Goal: Information Seeking & Learning: Learn about a topic

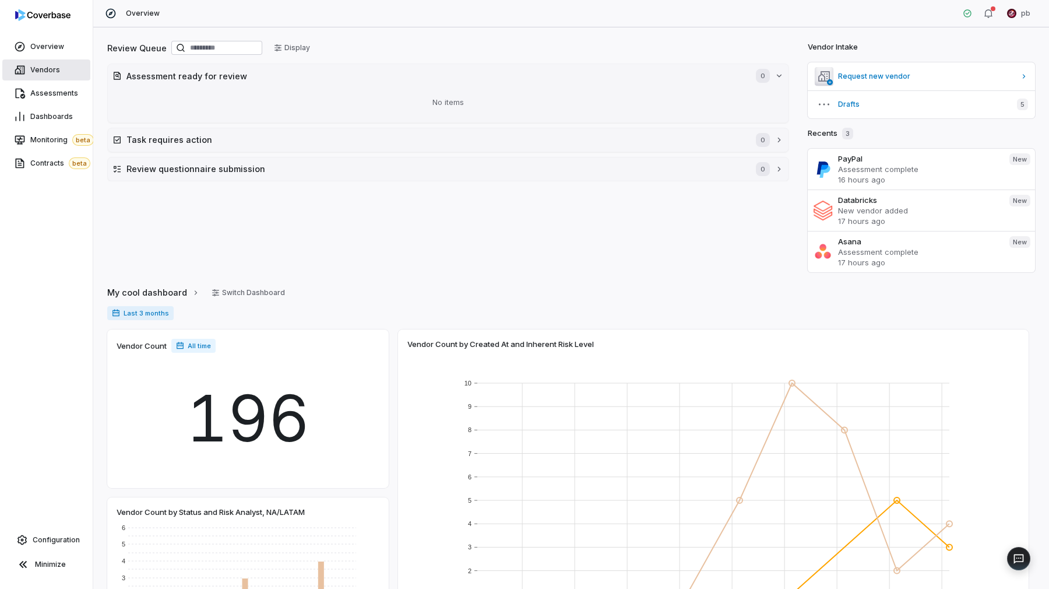
click at [69, 61] on link "Vendors" at bounding box center [46, 69] width 88 height 21
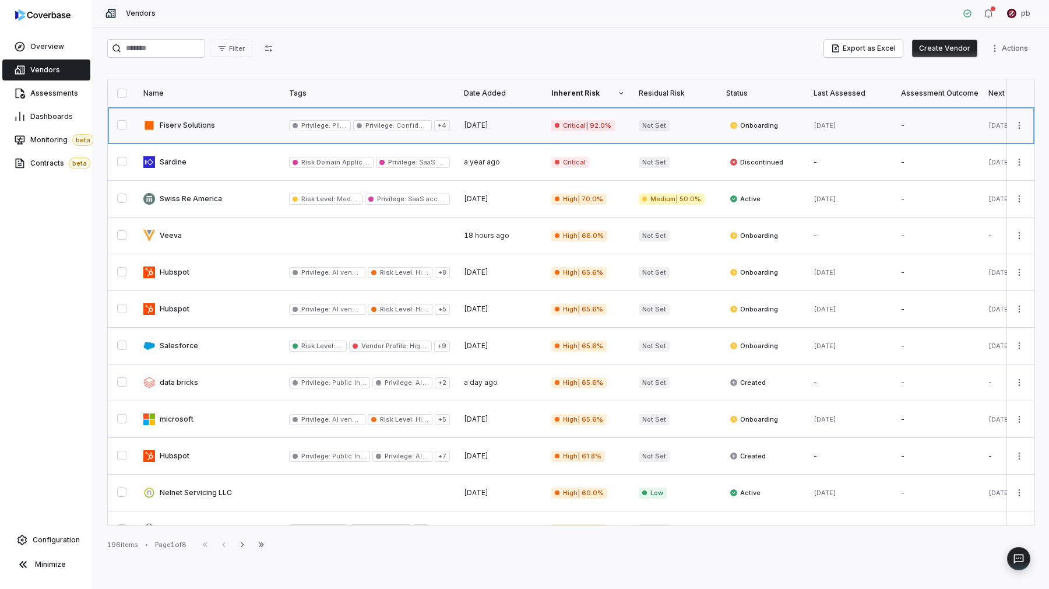
click at [230, 121] on link at bounding box center [209, 125] width 146 height 36
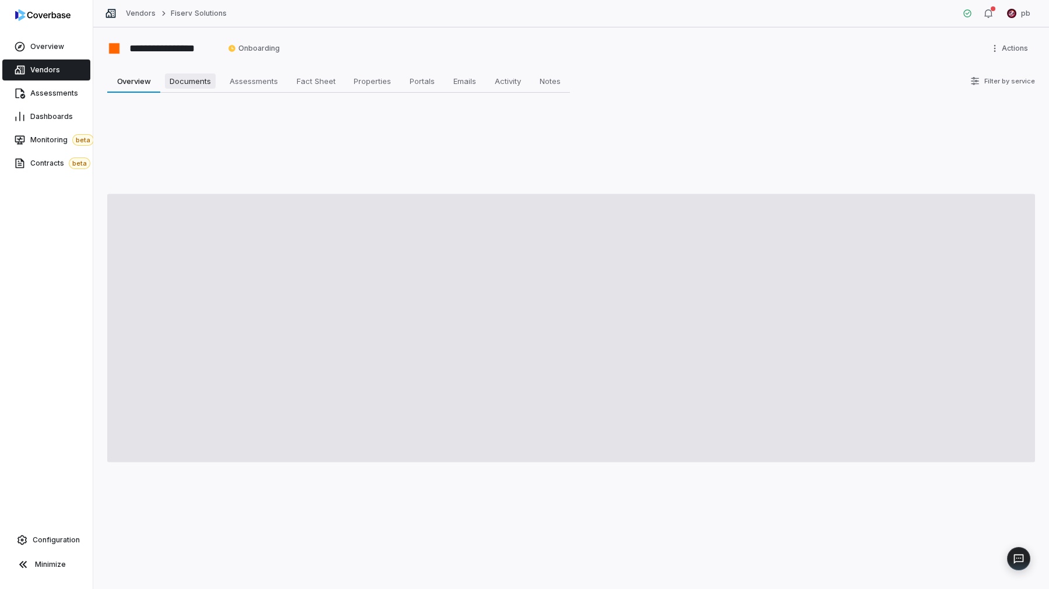
click at [198, 86] on span "Documents" at bounding box center [190, 80] width 51 height 15
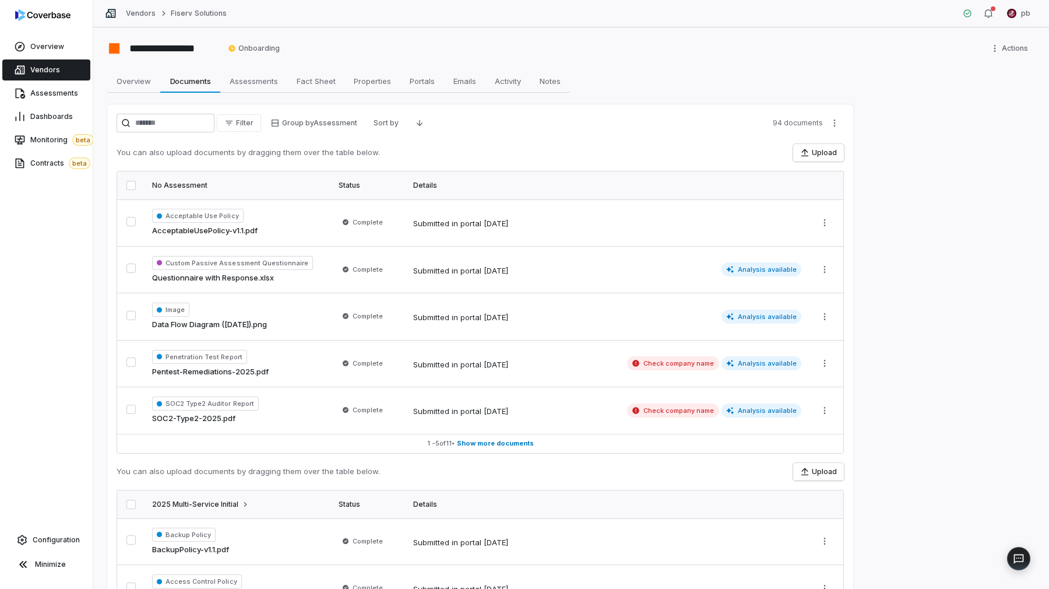
click at [893, 163] on div "**********" at bounding box center [571, 307] width 956 height 561
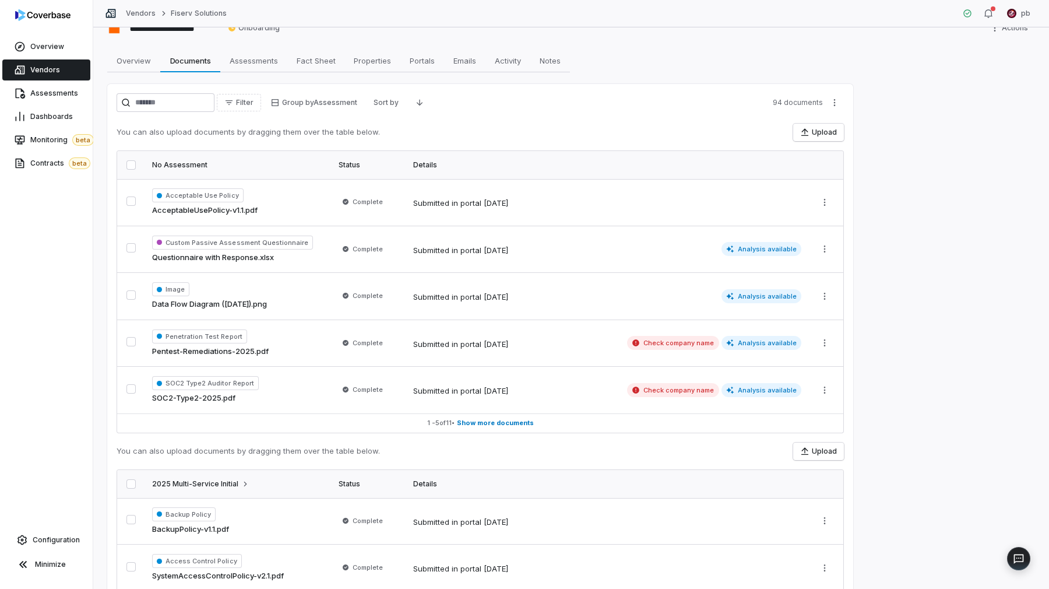
click at [132, 166] on button "button" at bounding box center [130, 164] width 9 height 9
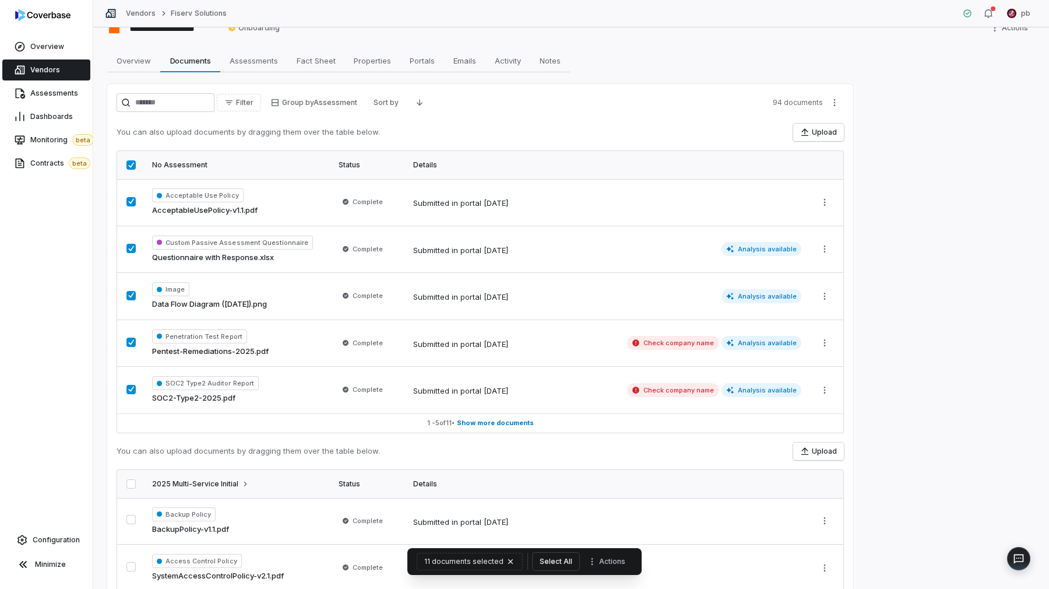
click at [554, 555] on button "Select All" at bounding box center [556, 561] width 47 height 17
click at [516, 560] on button "94 documents selected" at bounding box center [470, 561] width 110 height 17
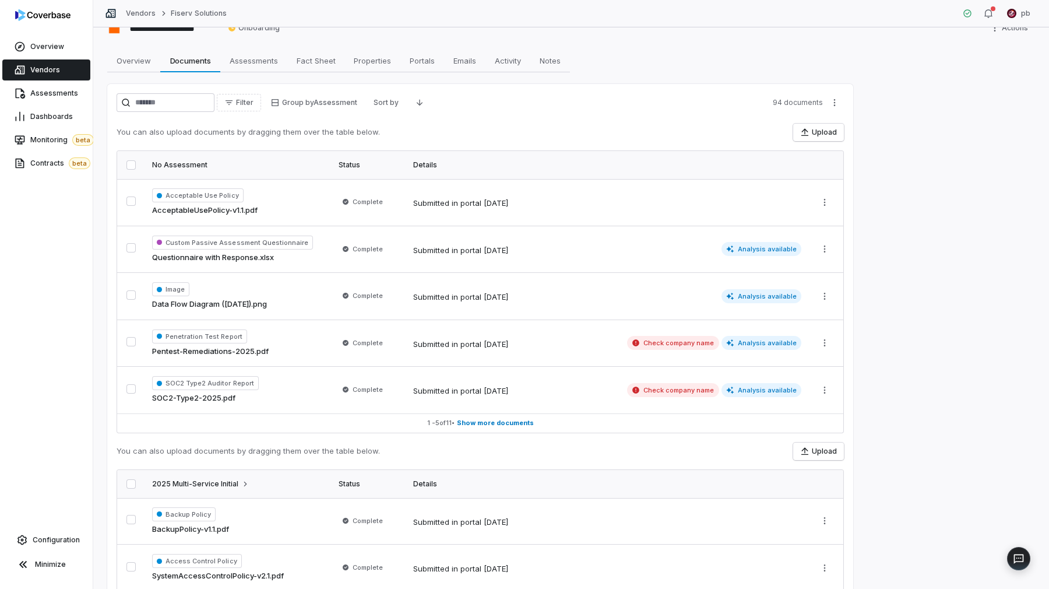
click at [131, 166] on button "button" at bounding box center [130, 164] width 9 height 9
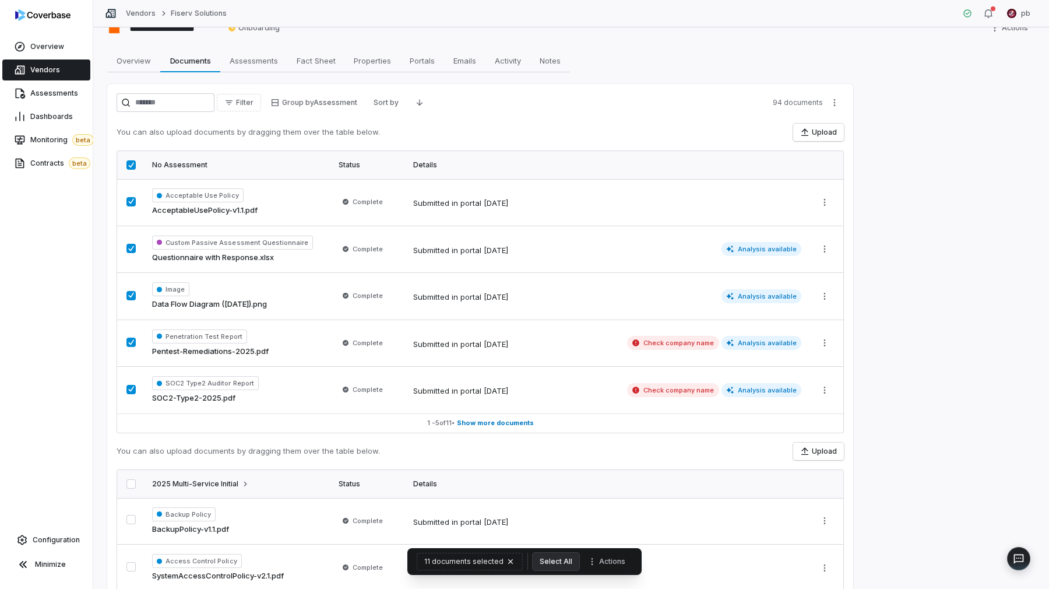
click at [579, 560] on div "11 documents selected Select All Actions" at bounding box center [524, 561] width 234 height 27
click at [567, 560] on button "Select All" at bounding box center [556, 561] width 47 height 17
click at [621, 557] on button "Actions" at bounding box center [610, 561] width 48 height 17
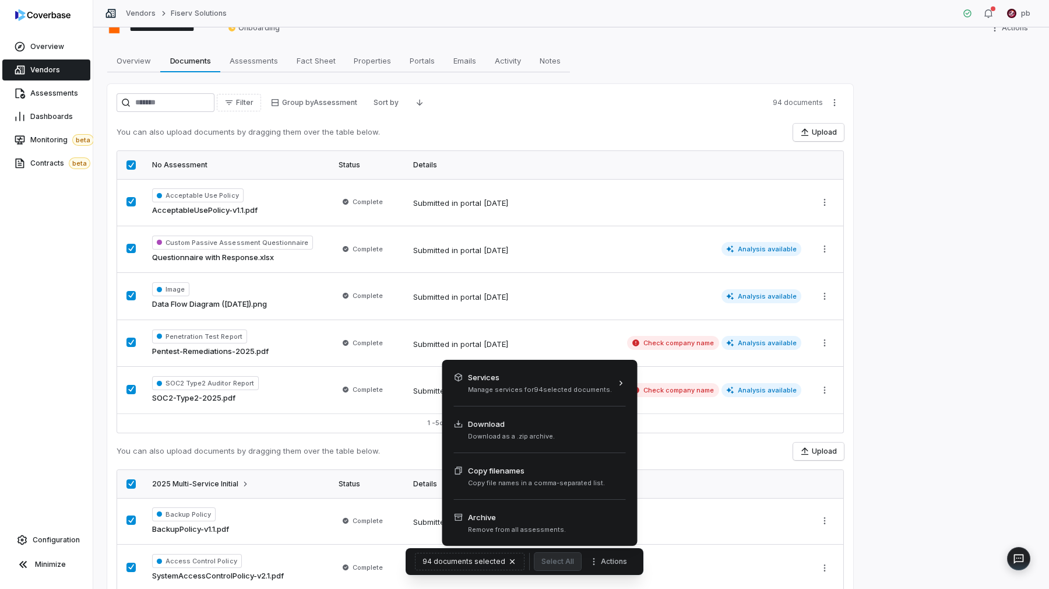
click at [732, 103] on html "**********" at bounding box center [524, 294] width 1049 height 589
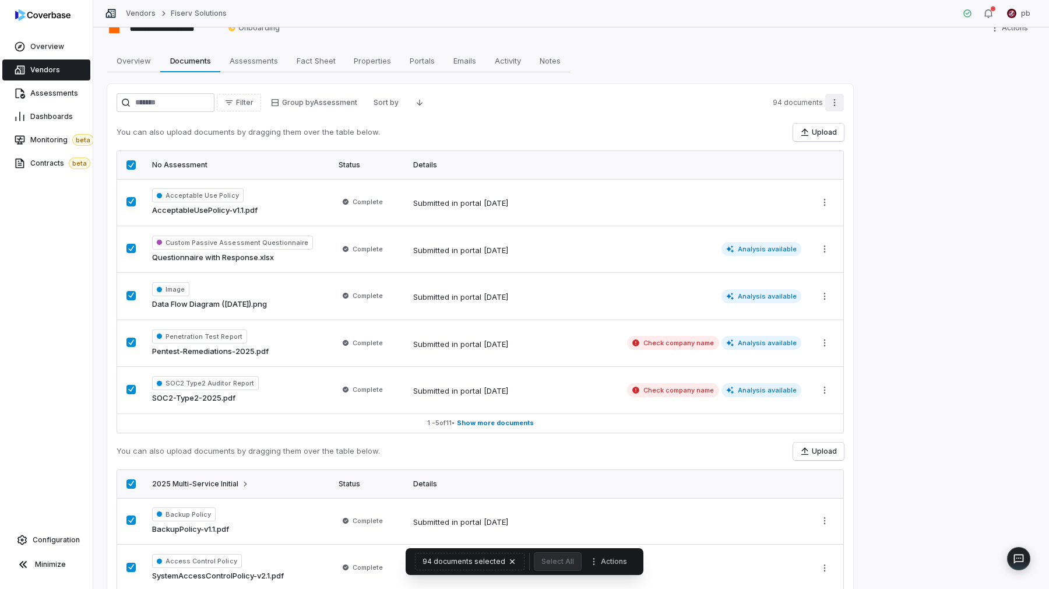
click at [840, 104] on html "**********" at bounding box center [524, 294] width 1049 height 589
click at [839, 104] on html "**********" at bounding box center [524, 294] width 1049 height 589
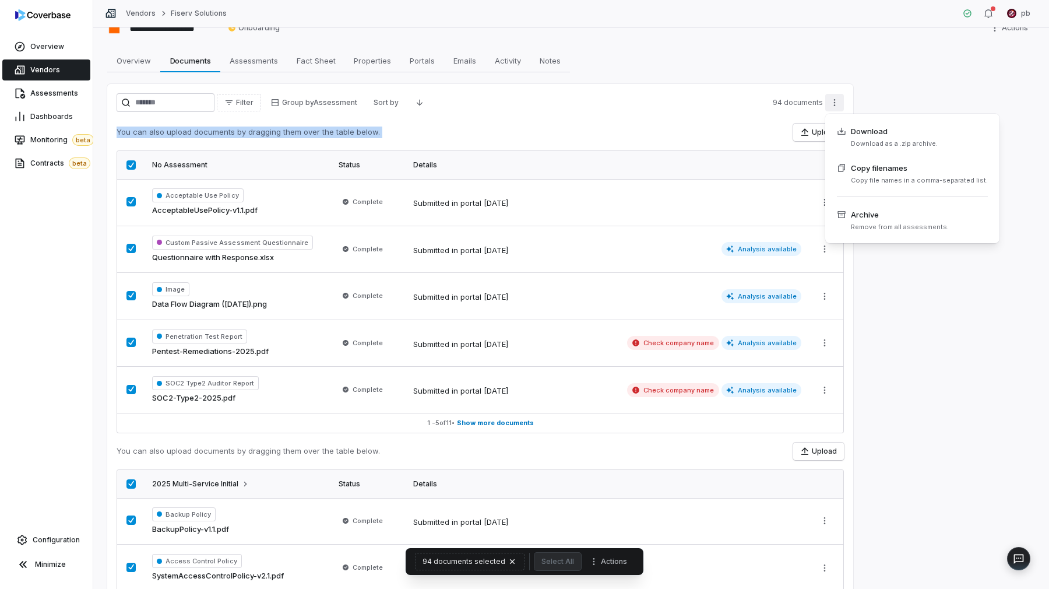
click at [839, 104] on html "**********" at bounding box center [524, 294] width 1049 height 589
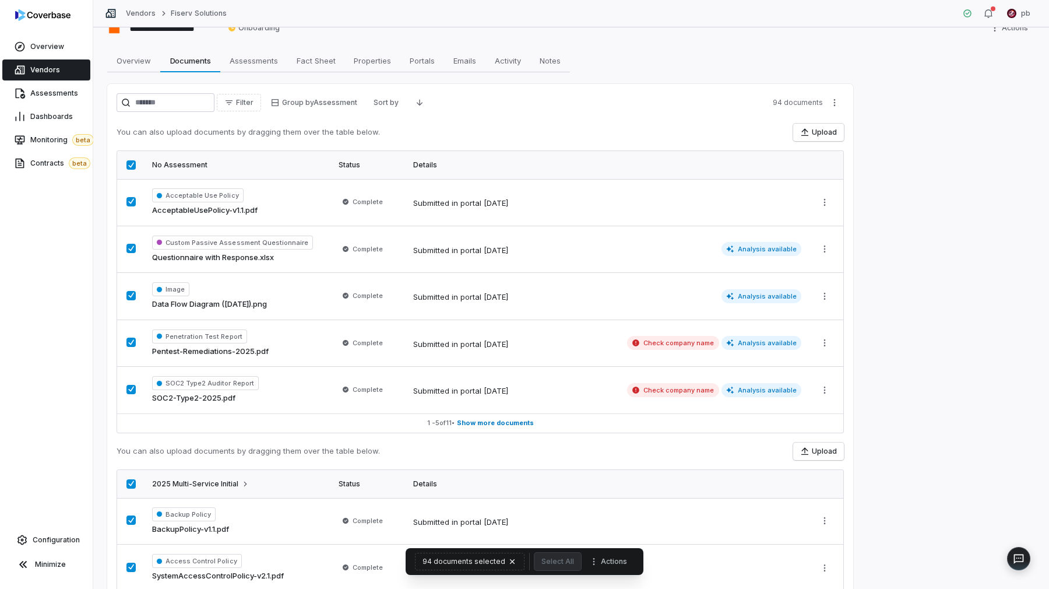
click at [522, 93] on div "Filter Group by Assessment Sort by 94 documents You can also upload documents b…" at bounding box center [480, 581] width 746 height 995
click at [407, 104] on html "**********" at bounding box center [524, 294] width 1049 height 589
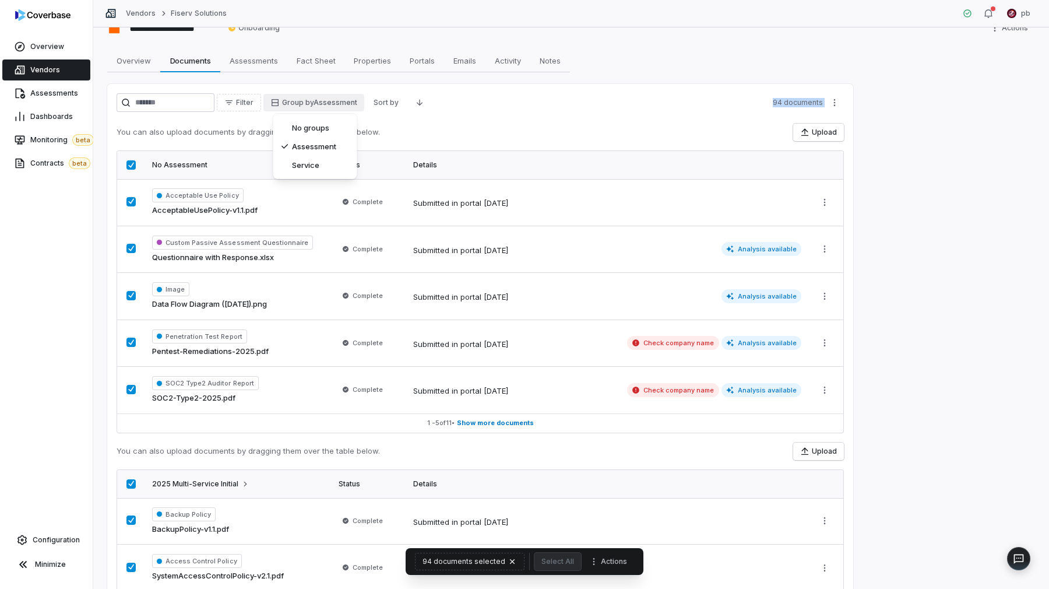
click at [319, 105] on html "**********" at bounding box center [524, 294] width 1049 height 589
click at [372, 105] on div "Filter Group by Assessment Sort by" at bounding box center [274, 102] width 315 height 19
click at [385, 102] on html "**********" at bounding box center [524, 294] width 1049 height 589
click at [392, 96] on html "**********" at bounding box center [524, 294] width 1049 height 589
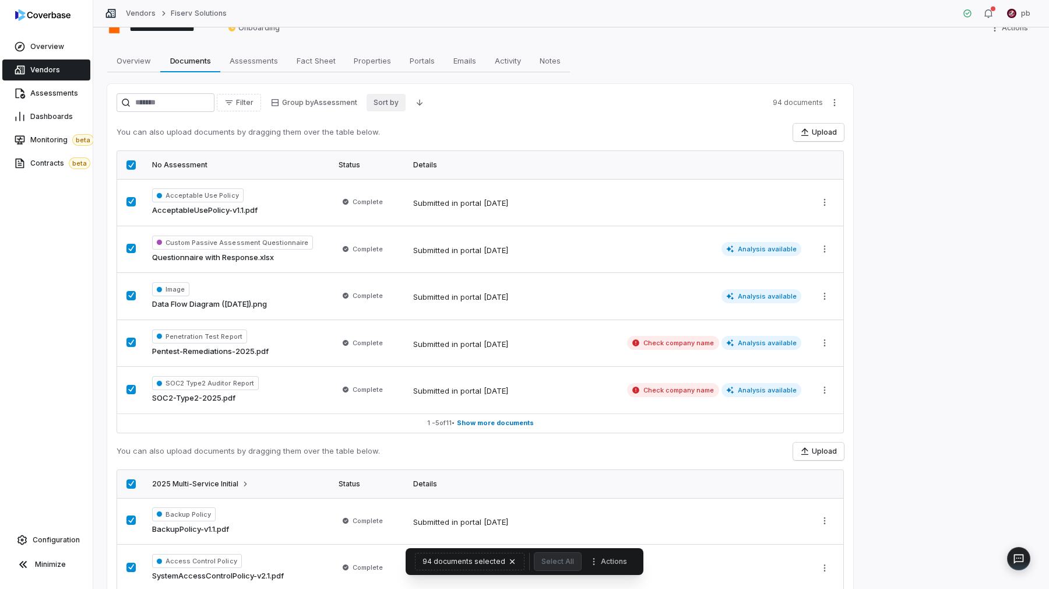
click at [395, 101] on html "**********" at bounding box center [524, 294] width 1049 height 589
click at [261, 98] on button "Filter" at bounding box center [239, 102] width 44 height 17
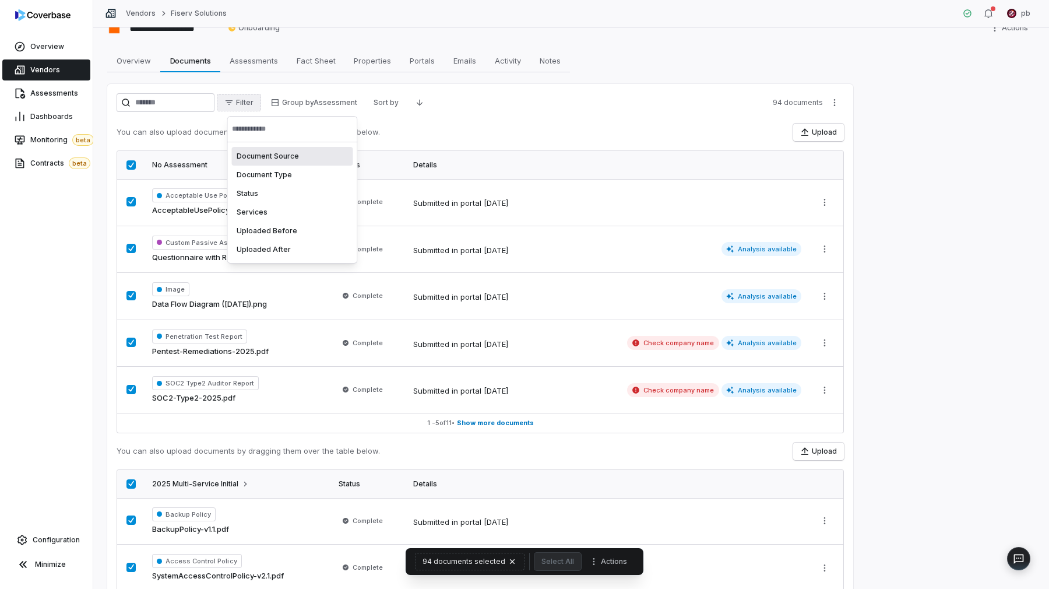
click at [261, 98] on button "Filter" at bounding box center [239, 102] width 44 height 17
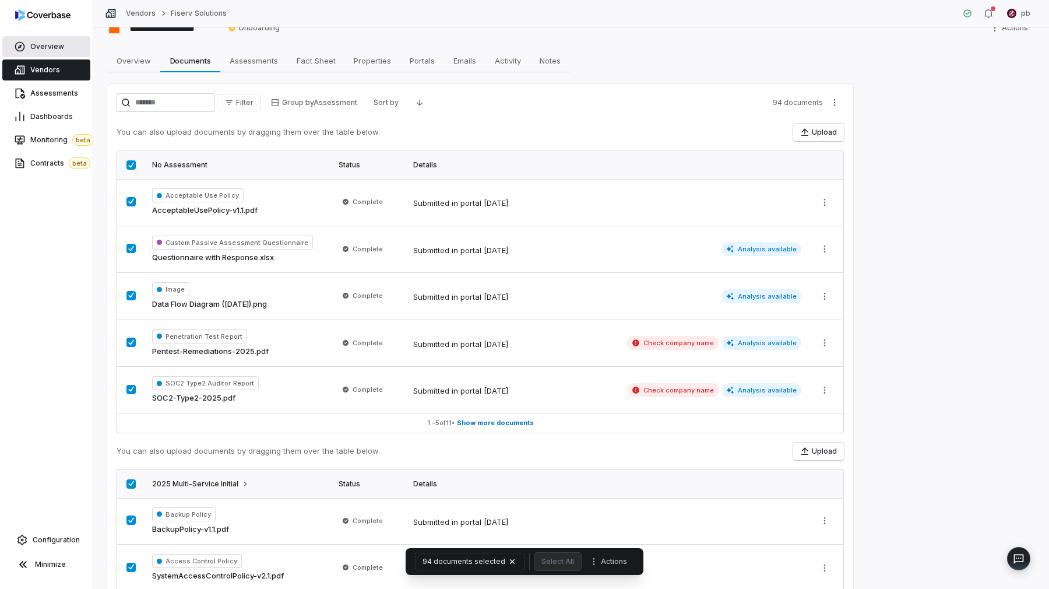
click at [50, 43] on span "Overview" at bounding box center [47, 46] width 34 height 9
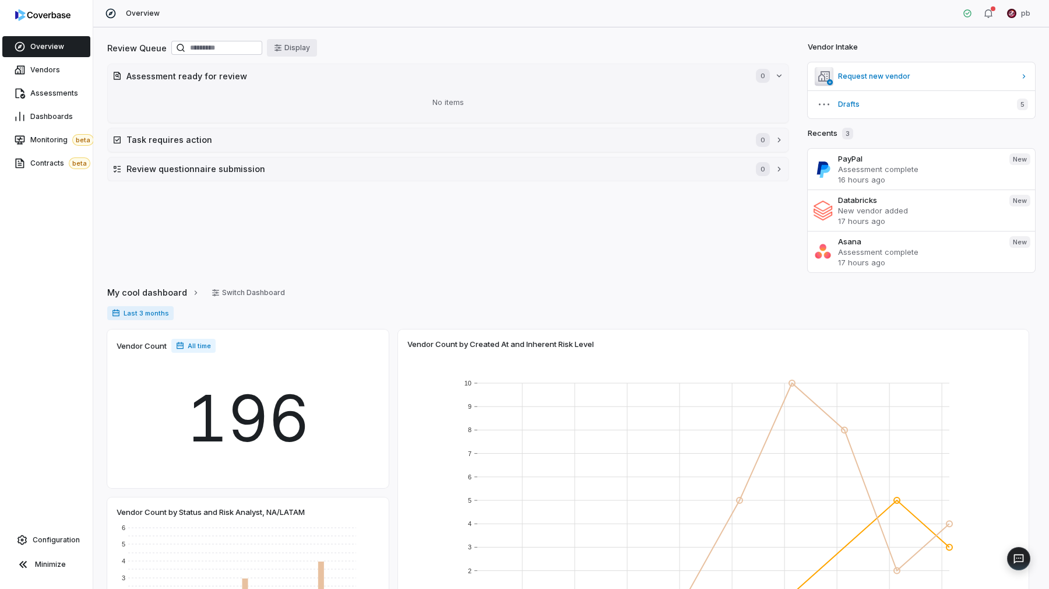
click at [316, 54] on button "Display" at bounding box center [292, 47] width 50 height 17
click at [337, 82] on html "Overview Vendors Assessments Dashboards Monitoring beta Contracts beta Configur…" at bounding box center [524, 294] width 1049 height 589
click at [342, 122] on div "Vendor name" at bounding box center [326, 127] width 75 height 19
click at [371, 93] on div "Sort By Vendor name" at bounding box center [302, 86] width 174 height 31
click at [371, 87] on icon "Descending" at bounding box center [372, 83] width 9 height 9
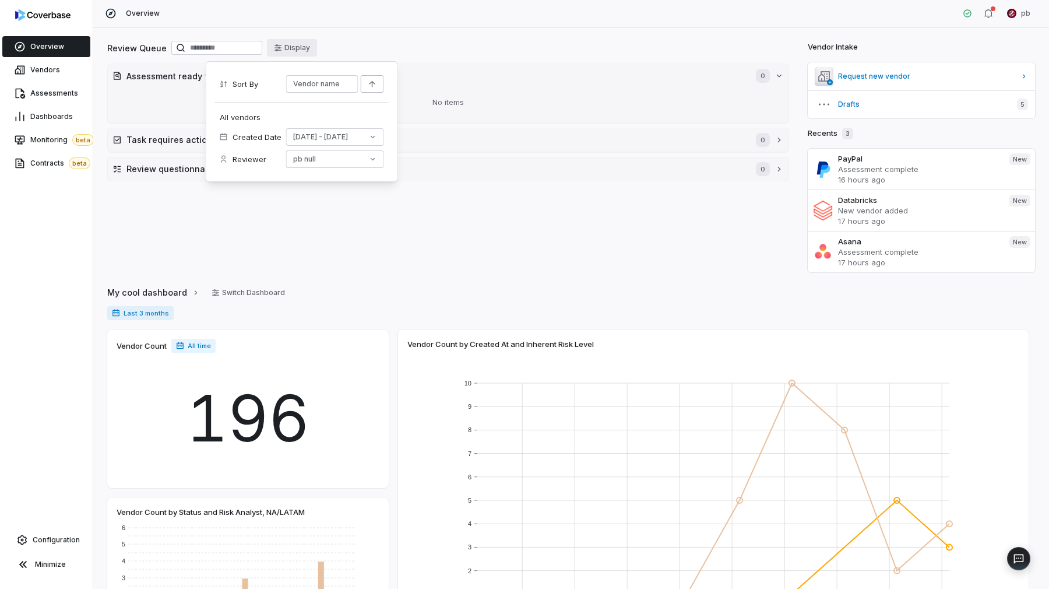
click at [371, 87] on icon "Ascending" at bounding box center [372, 83] width 9 height 9
click at [321, 86] on html "Overview Vendors Assessments Dashboards Monitoring beta Contracts beta Configur…" at bounding box center [524, 294] width 1049 height 589
click at [323, 109] on div "Created at" at bounding box center [326, 109] width 75 height 19
click at [351, 132] on button "[DATE] - [DATE]" at bounding box center [335, 136] width 98 height 17
click at [358, 162] on div "Value Reset [DATE] - [DATE]" at bounding box center [331, 186] width 107 height 58
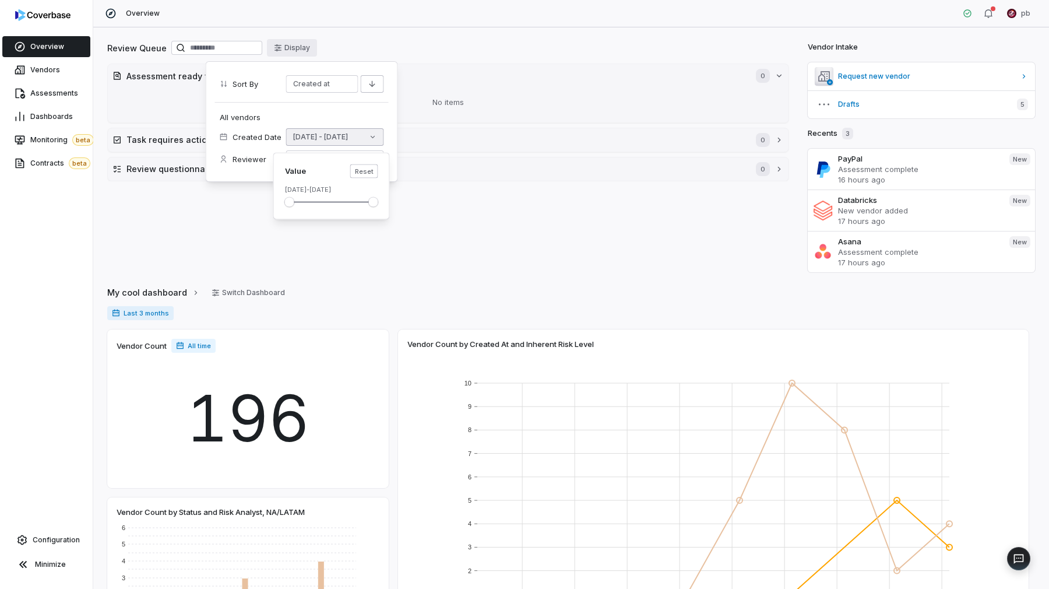
click at [363, 170] on button "Reset" at bounding box center [364, 171] width 28 height 14
click at [358, 123] on div "All vendors Created Date [DATE] - [DATE] Reviewer pb null" at bounding box center [302, 137] width 174 height 71
click at [353, 140] on button "[DATE] - [DATE]" at bounding box center [335, 136] width 98 height 17
click at [351, 123] on div "All vendors Created Date [DATE] - [DATE] Reviewer pb null" at bounding box center [302, 137] width 174 height 71
click at [351, 147] on div "All vendors Created Date [DATE] - [DATE] Reviewer pb null" at bounding box center [302, 137] width 174 height 71
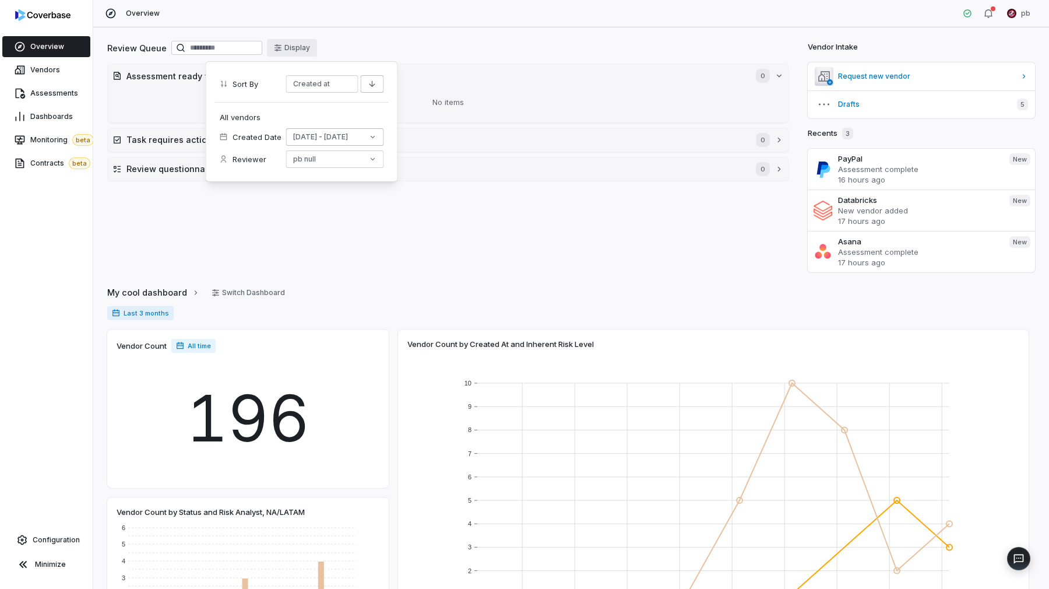
click at [350, 135] on button "[DATE] - [DATE]" at bounding box center [335, 136] width 98 height 17
click at [297, 114] on div "All vendors Created Date [DATE] - [DATE] Reviewer pb null" at bounding box center [302, 137] width 174 height 71
click at [302, 158] on button "pb null" at bounding box center [335, 158] width 98 height 17
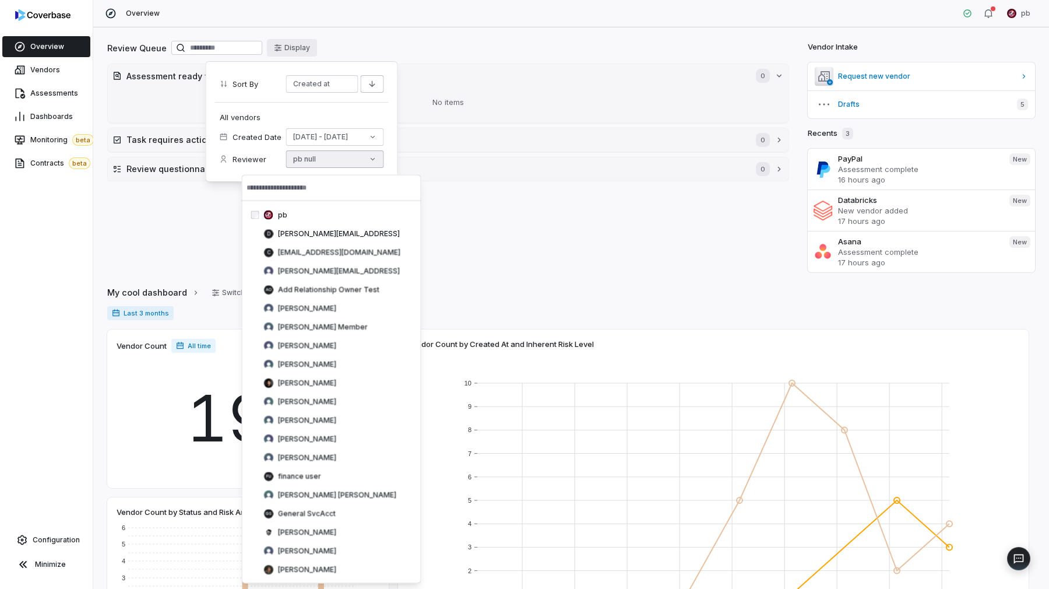
click at [302, 158] on button "pb null" at bounding box center [335, 158] width 98 height 17
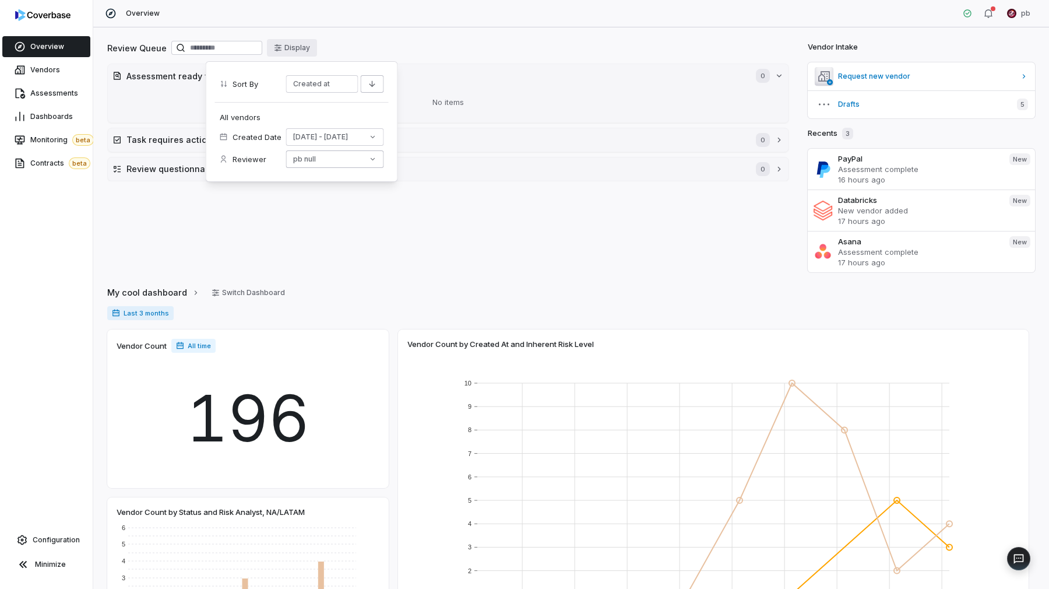
click at [302, 158] on button "pb null" at bounding box center [335, 158] width 98 height 17
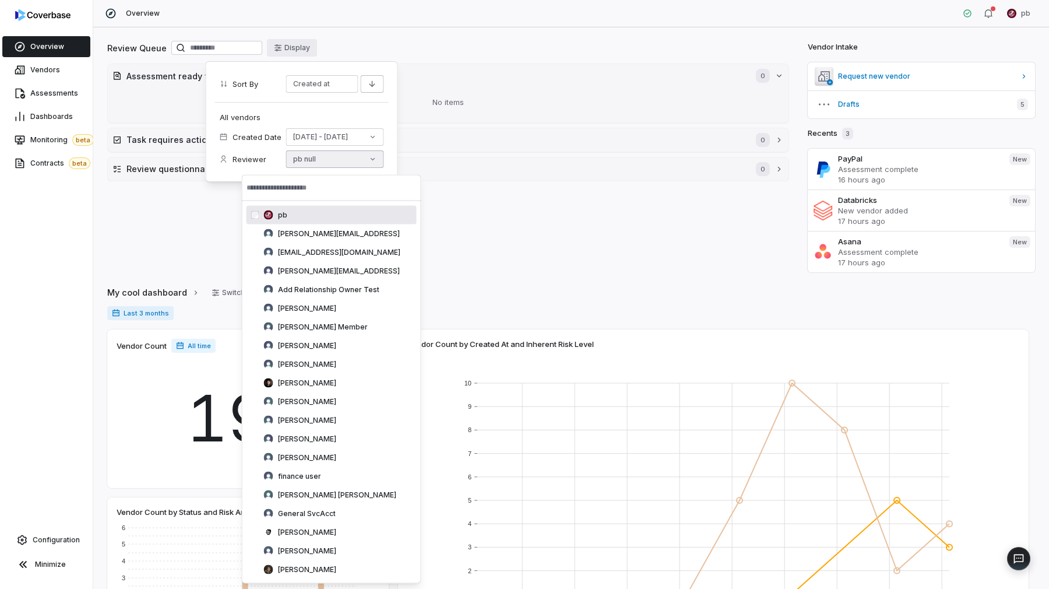
click at [323, 151] on button "pb null" at bounding box center [335, 158] width 98 height 17
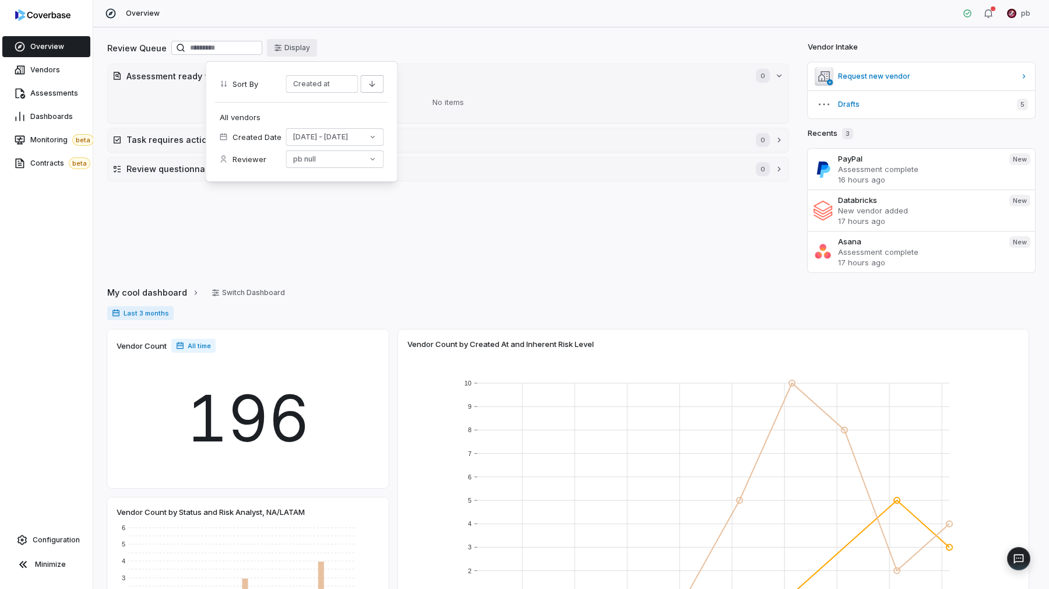
click at [325, 121] on div "All vendors Created Date [DATE] - [DATE] Reviewer pb null" at bounding box center [302, 137] width 174 height 71
click at [459, 39] on div "Review Queue Display" at bounding box center [448, 49] width 682 height 20
click at [521, 147] on button "Task requires action 0" at bounding box center [448, 139] width 681 height 23
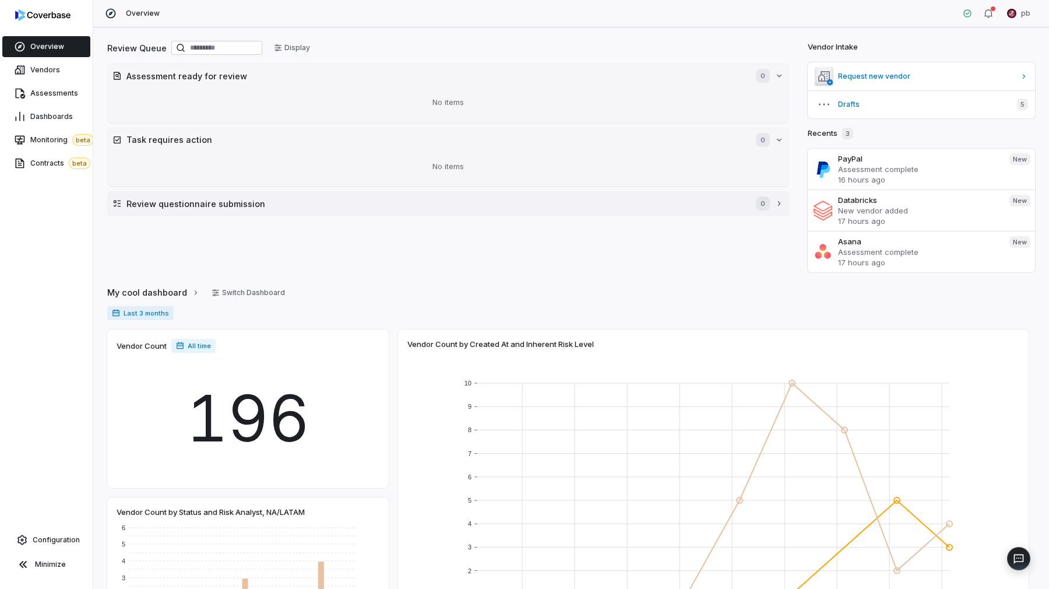
click at [533, 202] on h2 "Review questionnaire submission" at bounding box center [435, 204] width 618 height 12
click at [530, 101] on div "No items" at bounding box center [447, 102] width 671 height 30
click at [537, 163] on div "No items" at bounding box center [447, 167] width 671 height 30
click at [578, 153] on div "No items" at bounding box center [447, 167] width 671 height 30
click at [579, 136] on h2 "Task requires action" at bounding box center [435, 139] width 618 height 12
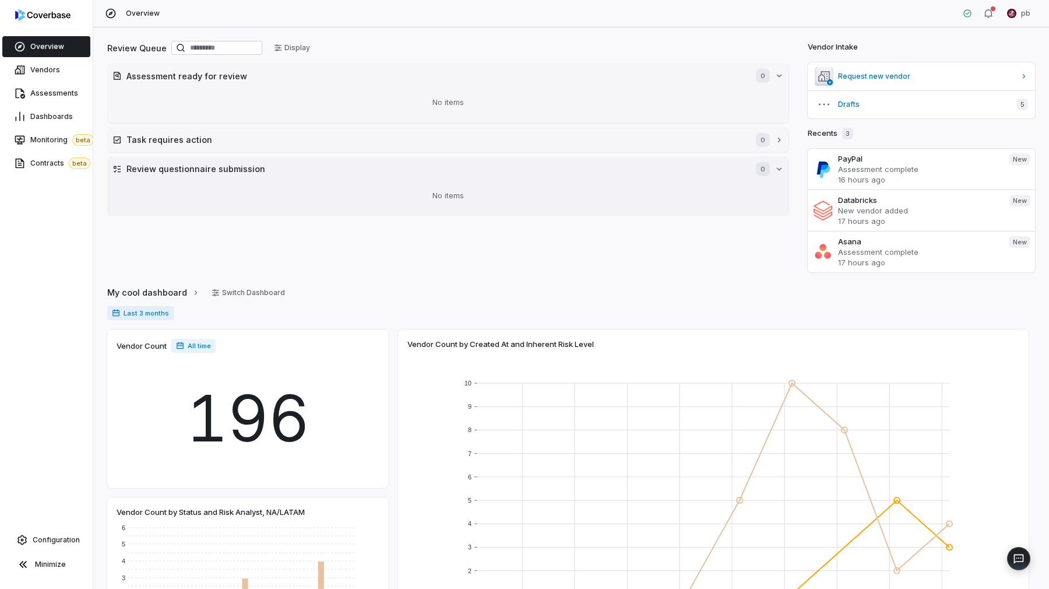
click at [642, 193] on div "No items" at bounding box center [447, 196] width 671 height 30
click at [642, 181] on div "No items" at bounding box center [447, 196] width 671 height 30
click at [636, 157] on button "Review questionnaire submission 0" at bounding box center [448, 168] width 681 height 23
click at [656, 69] on button "Assessment ready for review 0" at bounding box center [448, 75] width 681 height 23
click at [647, 78] on h2 "Assessment ready for review" at bounding box center [435, 76] width 618 height 12
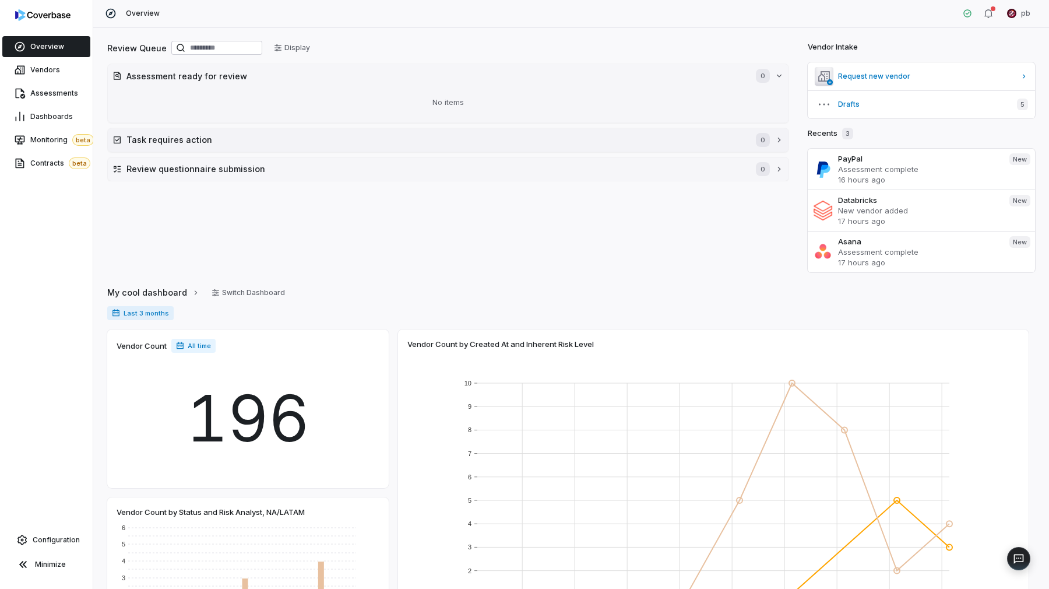
click at [652, 131] on button "Task requires action 0" at bounding box center [448, 139] width 681 height 23
click at [664, 210] on button "Review questionnaire submission 0" at bounding box center [448, 203] width 681 height 23
click at [748, 312] on div "Last 3 months" at bounding box center [571, 318] width 928 height 24
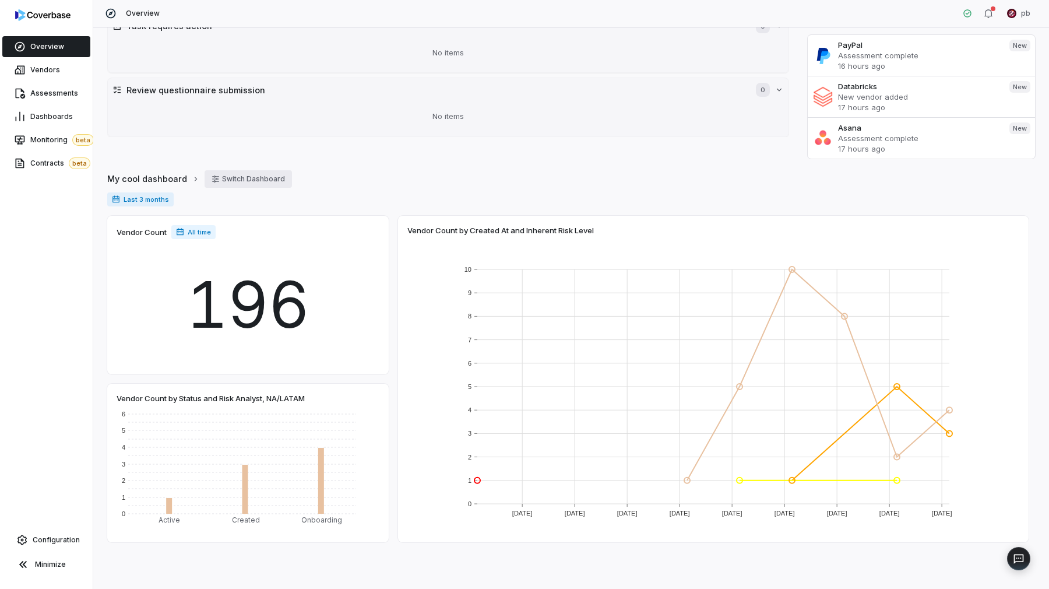
click at [224, 174] on button "Switch Dashboard" at bounding box center [248, 178] width 87 height 17
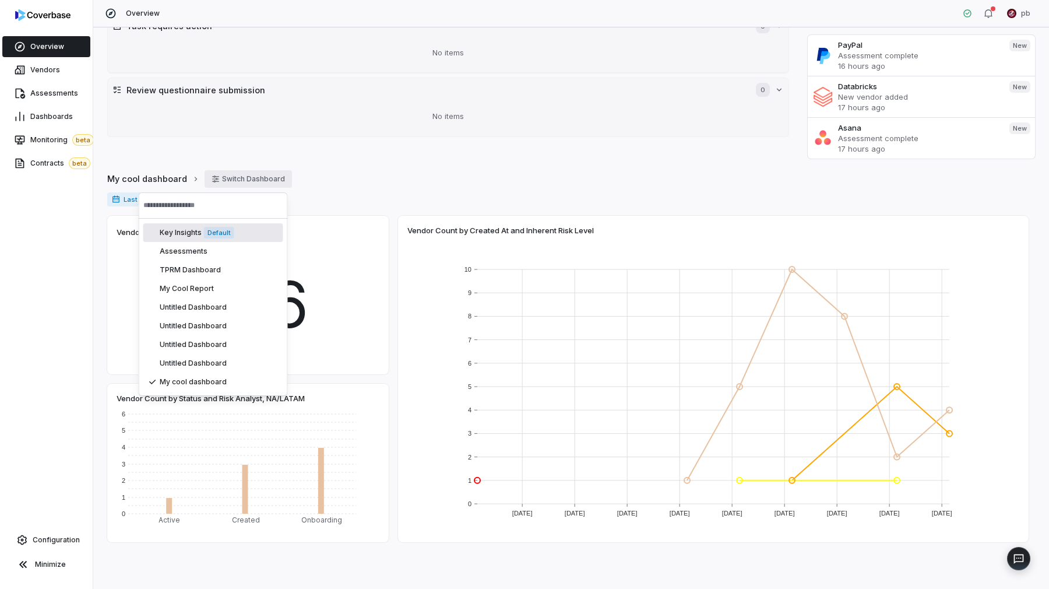
click at [281, 171] on button "Switch Dashboard" at bounding box center [248, 178] width 87 height 17
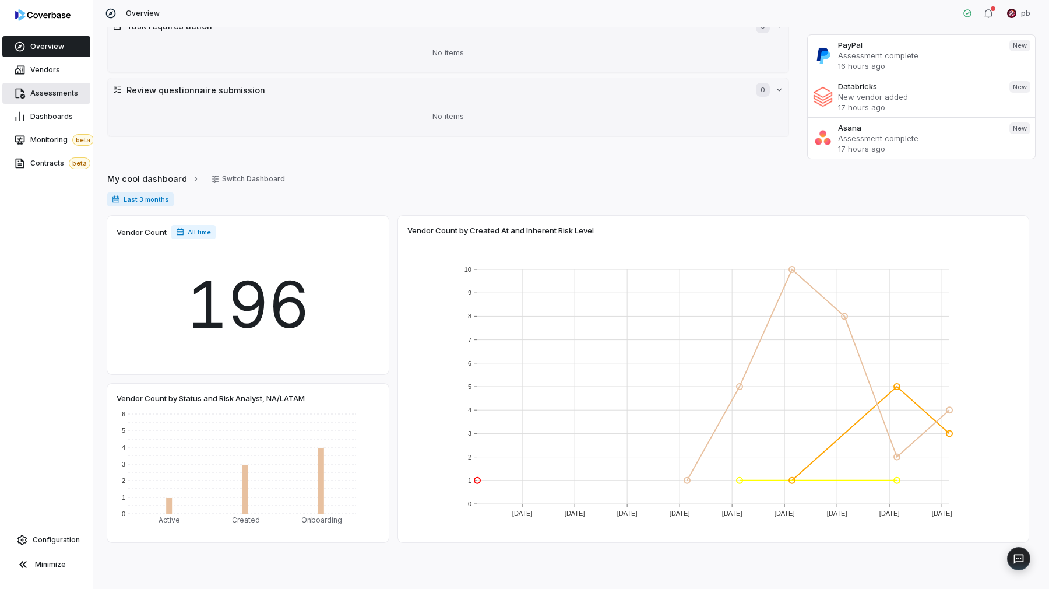
click at [15, 90] on icon at bounding box center [20, 93] width 12 height 12
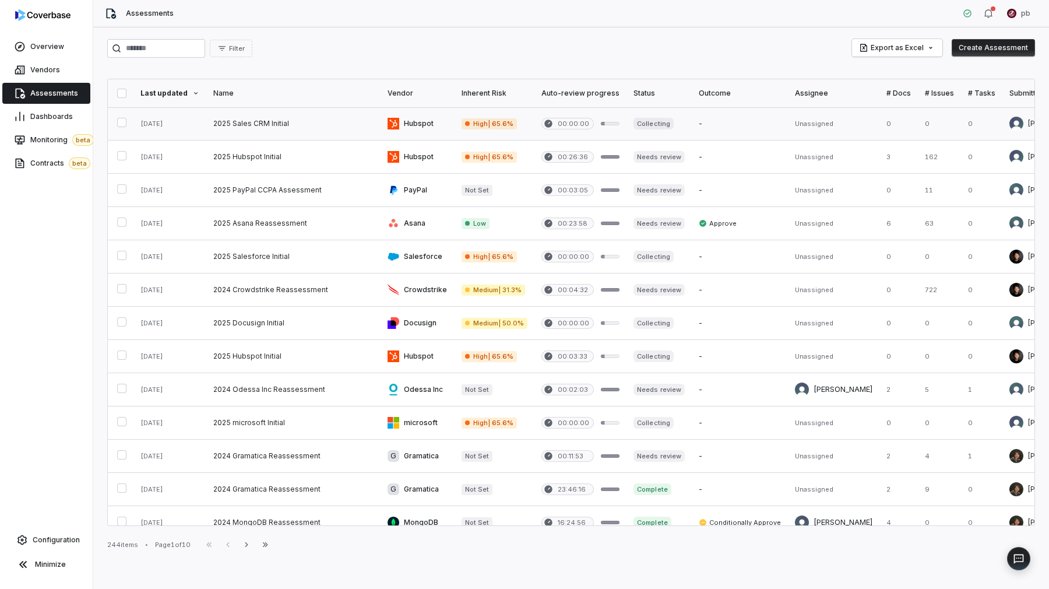
click at [334, 121] on link at bounding box center [293, 123] width 174 height 33
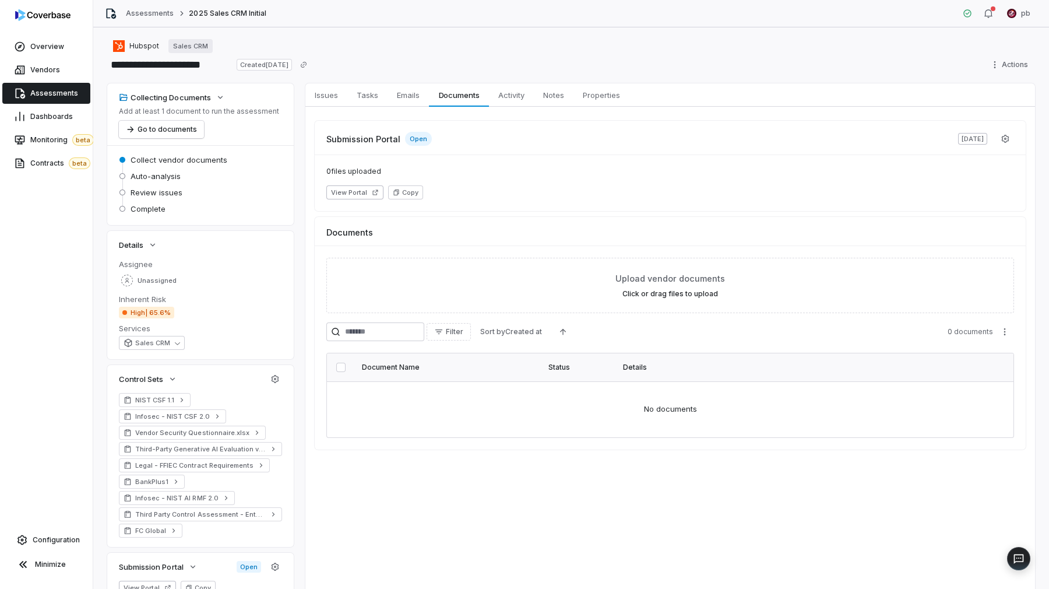
click at [202, 14] on span "2025 Sales CRM Initial" at bounding box center [228, 13] width 78 height 9
click at [59, 119] on span "Dashboards" at bounding box center [51, 116] width 43 height 9
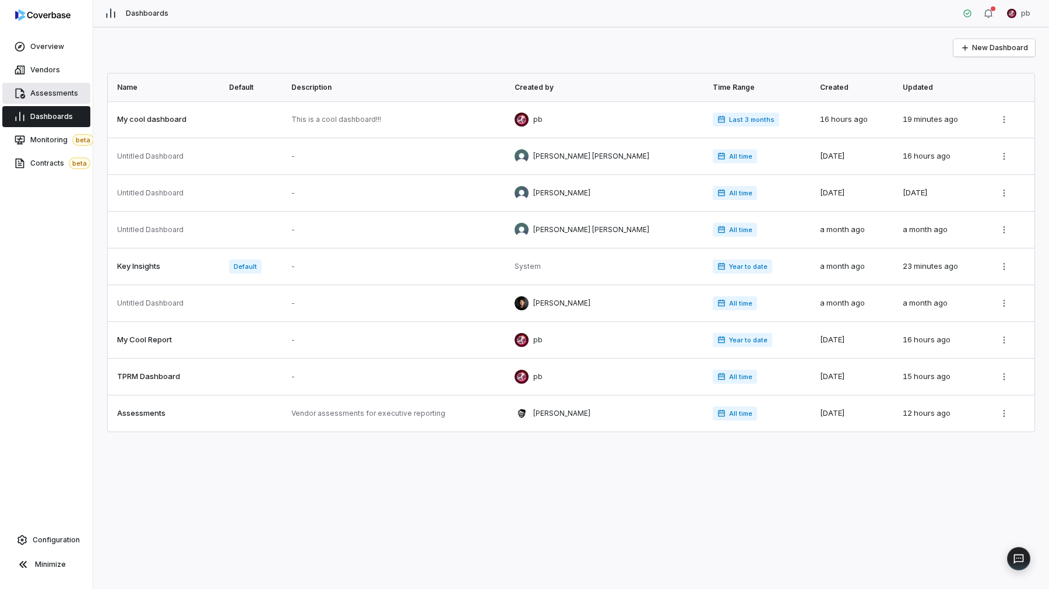
click at [53, 97] on span "Assessments" at bounding box center [54, 93] width 48 height 9
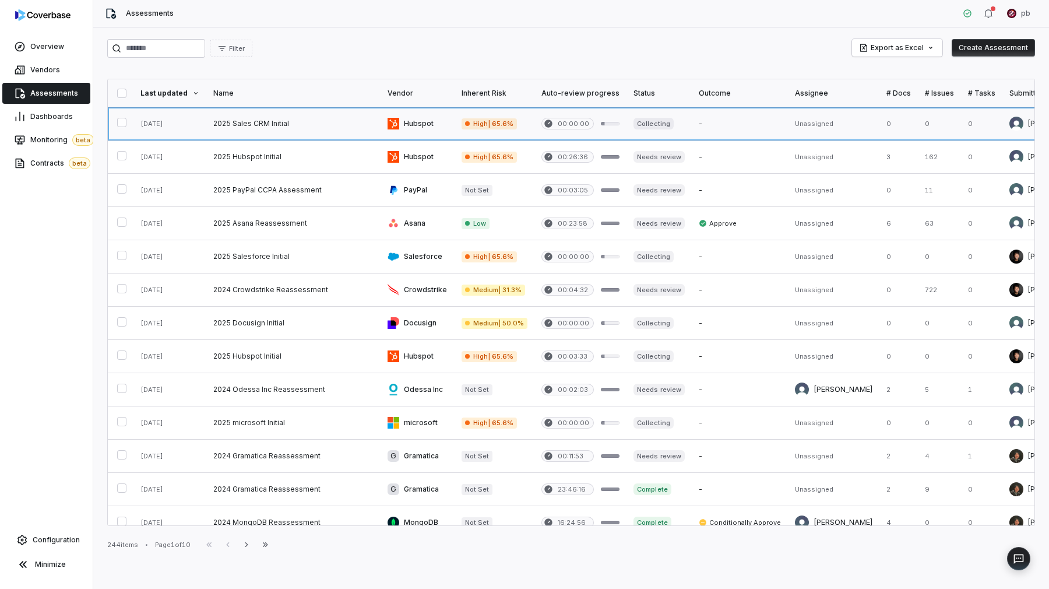
click at [224, 129] on link at bounding box center [293, 123] width 174 height 33
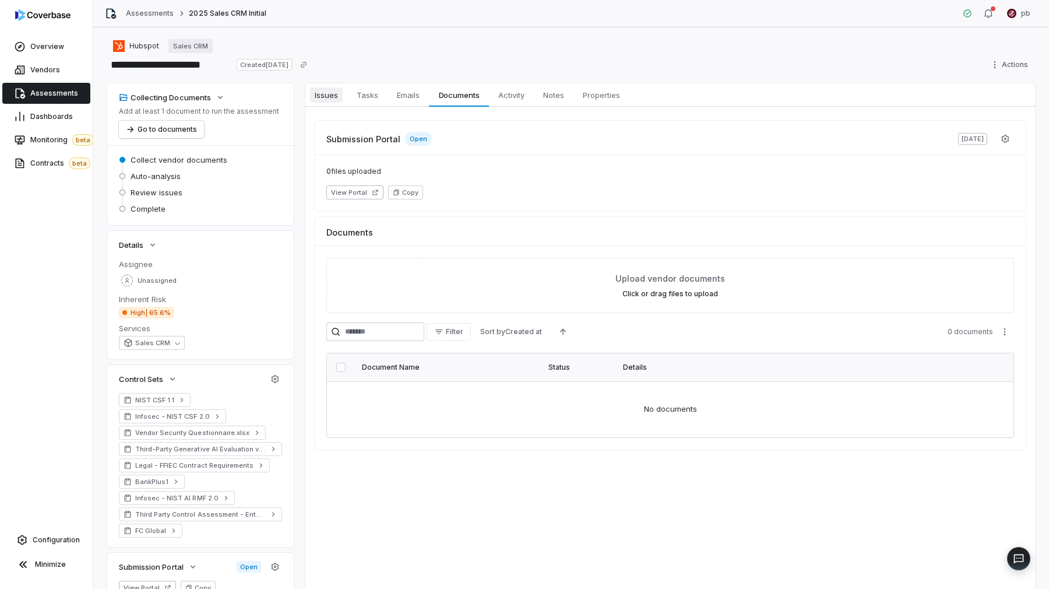
click at [339, 98] on span "Issues" at bounding box center [326, 94] width 33 height 15
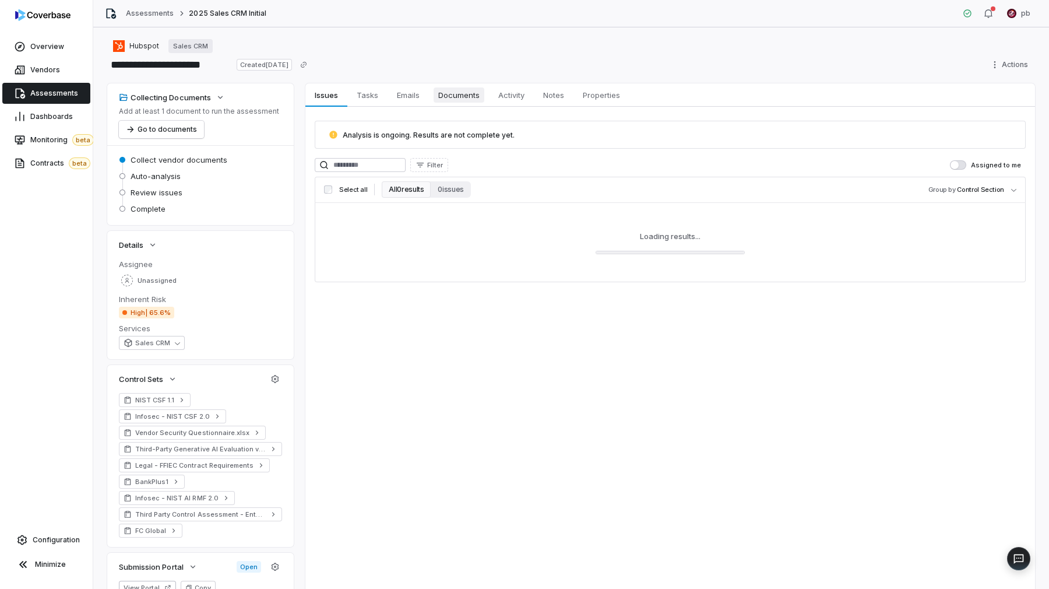
click at [445, 94] on span "Documents" at bounding box center [459, 94] width 51 height 15
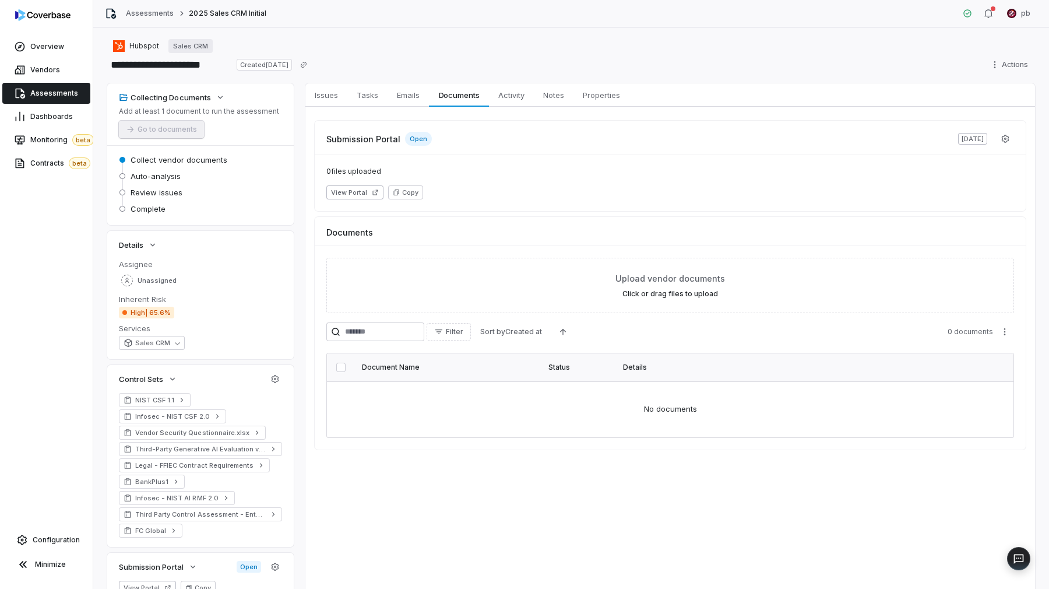
click at [31, 94] on span "Assessments" at bounding box center [54, 93] width 48 height 9
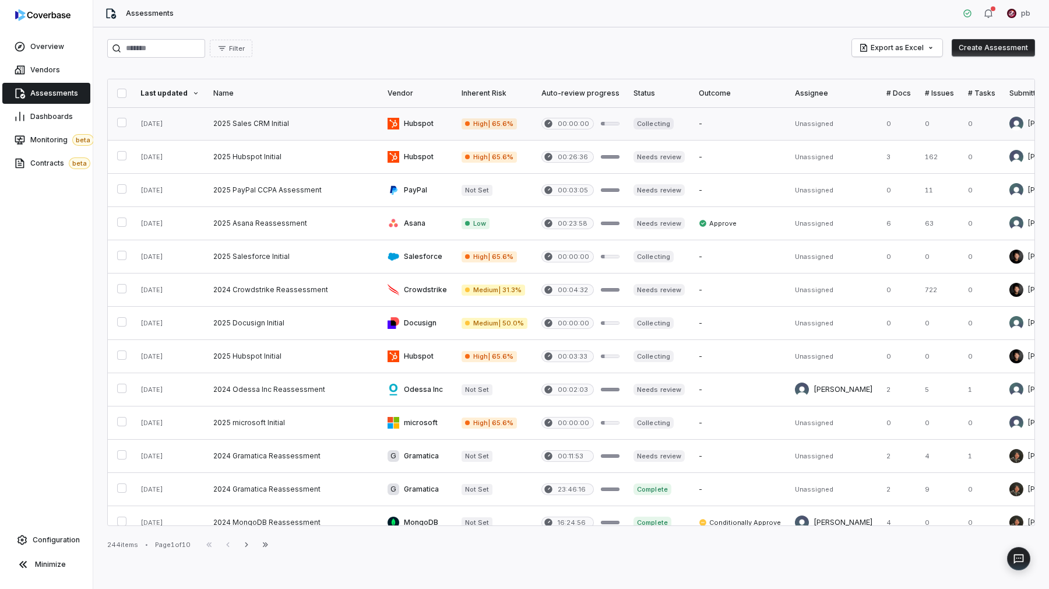
click at [294, 115] on link at bounding box center [293, 123] width 174 height 33
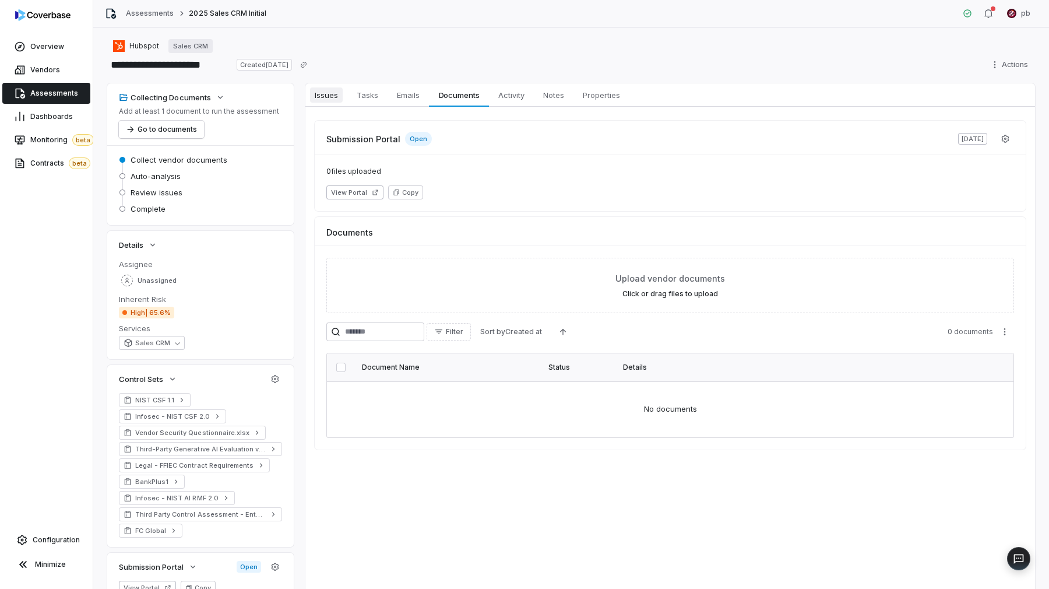
click at [333, 90] on span "Issues" at bounding box center [326, 94] width 33 height 15
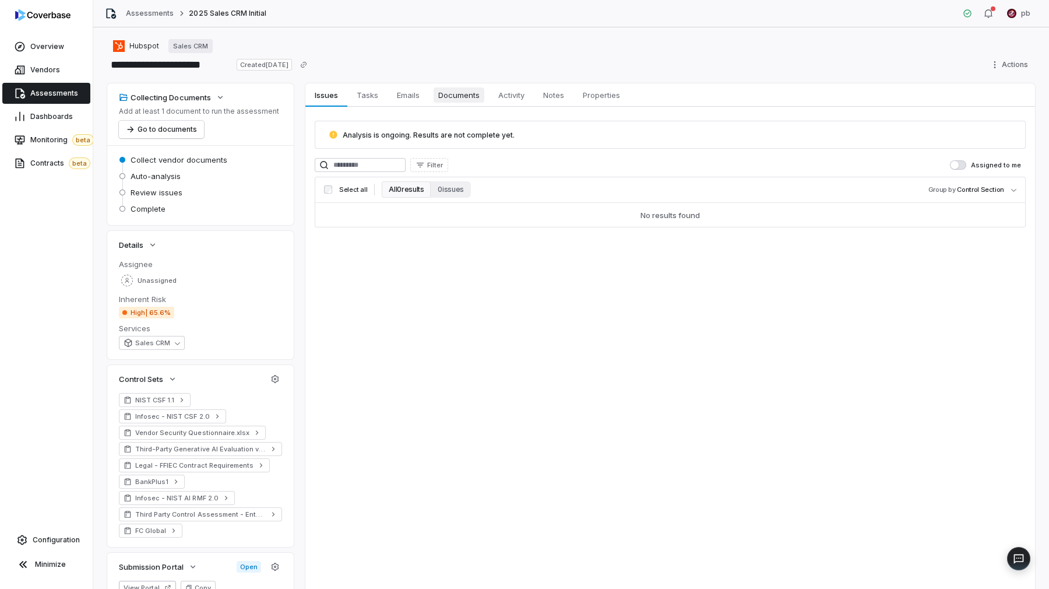
click at [483, 101] on span "Documents" at bounding box center [459, 94] width 51 height 15
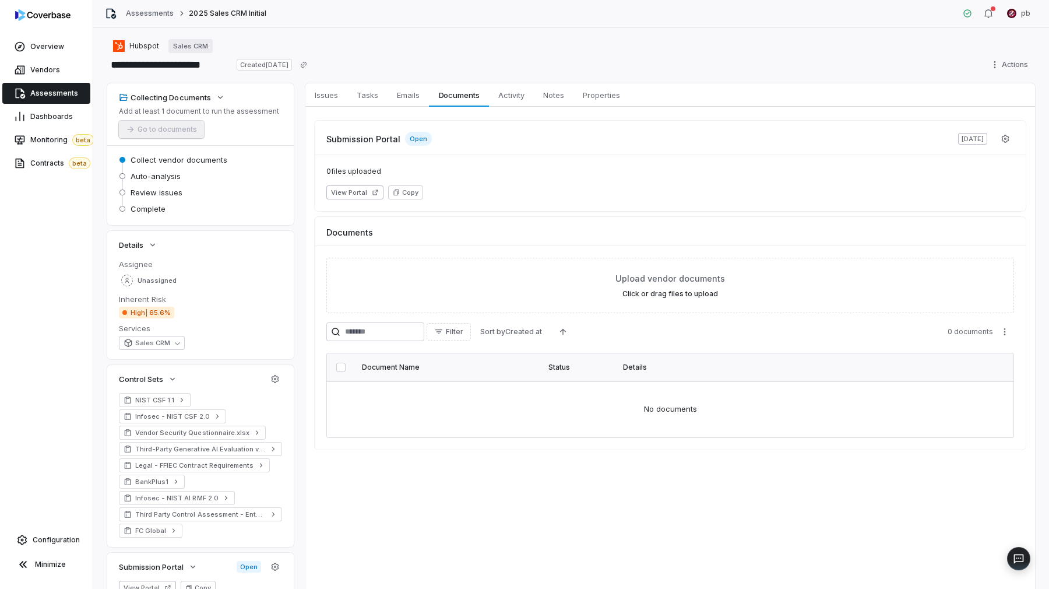
click at [302, 85] on div "Collecting Documents Add at least 1 document to run the assessment Go to docume…" at bounding box center [571, 397] width 928 height 628
click at [321, 96] on span "Issues" at bounding box center [326, 94] width 33 height 15
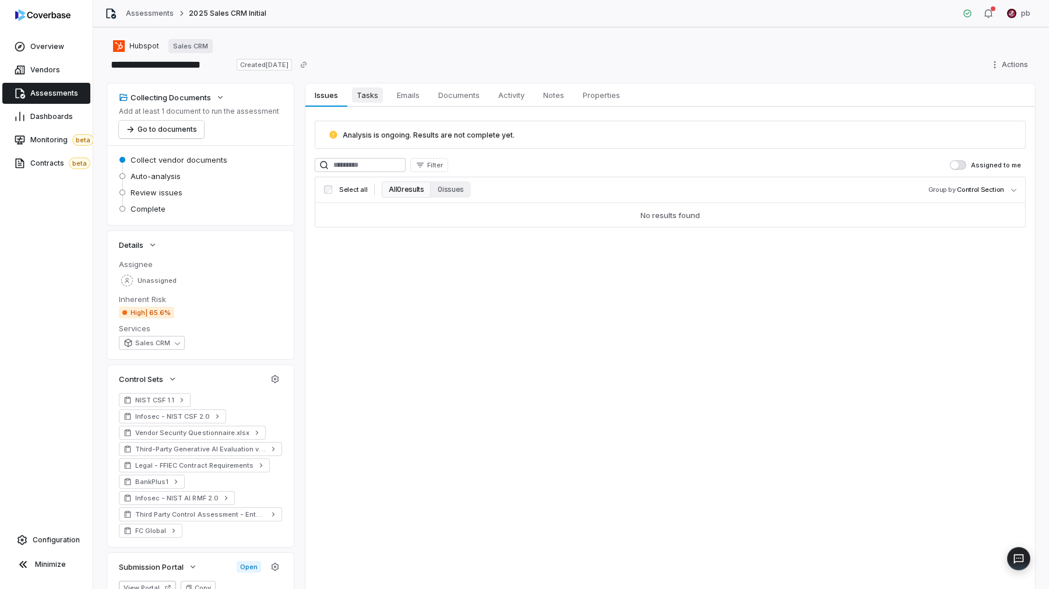
click at [361, 98] on span "Tasks" at bounding box center [367, 94] width 31 height 15
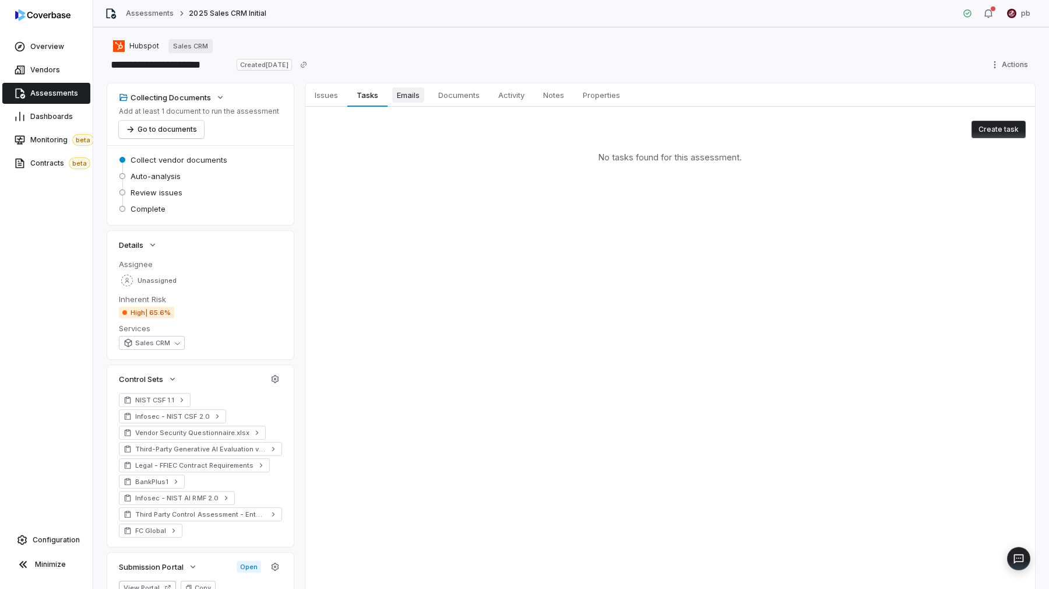
click at [393, 96] on span "Emails" at bounding box center [408, 94] width 32 height 15
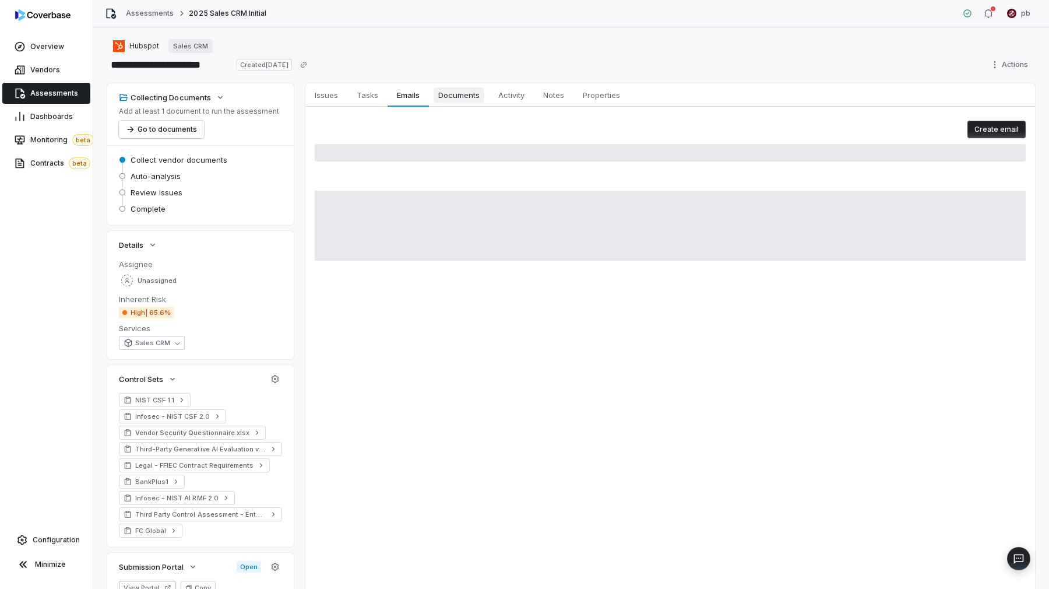
click at [442, 96] on span "Documents" at bounding box center [459, 94] width 51 height 15
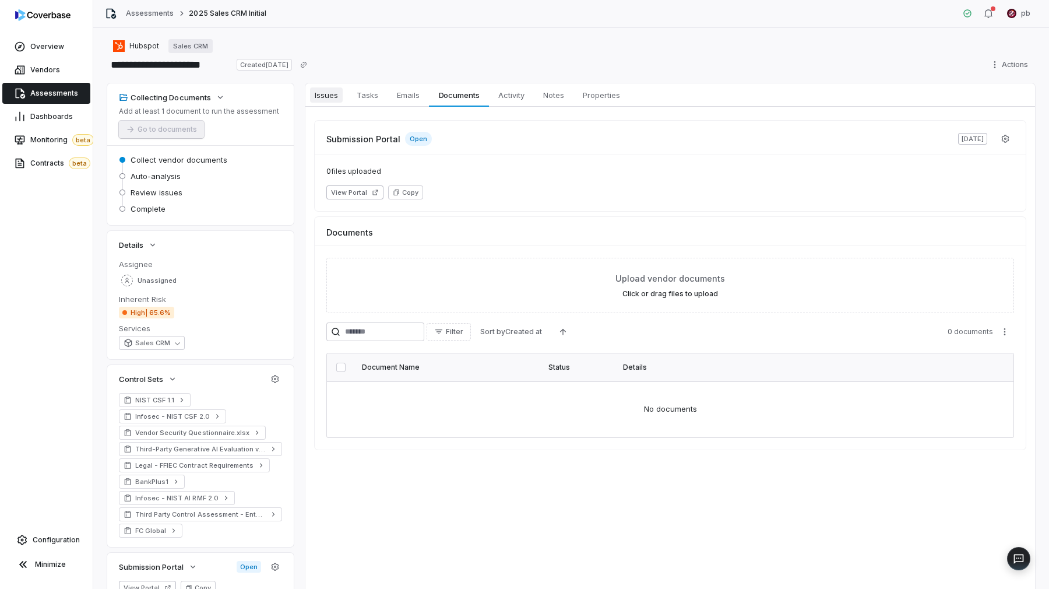
click at [340, 90] on span "Issues" at bounding box center [326, 94] width 33 height 15
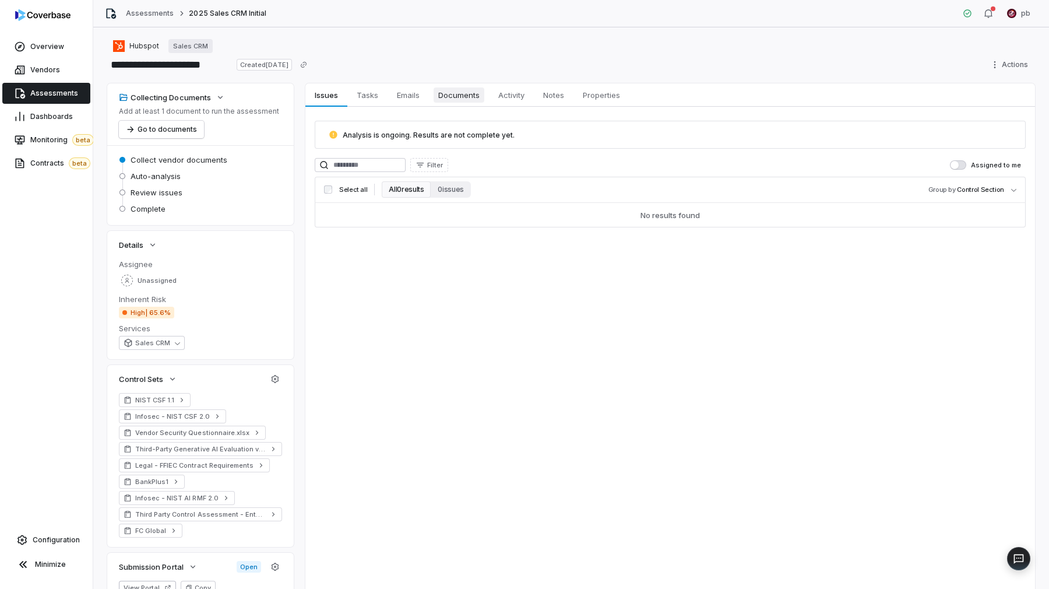
click at [478, 105] on link "Documents Documents" at bounding box center [459, 94] width 60 height 23
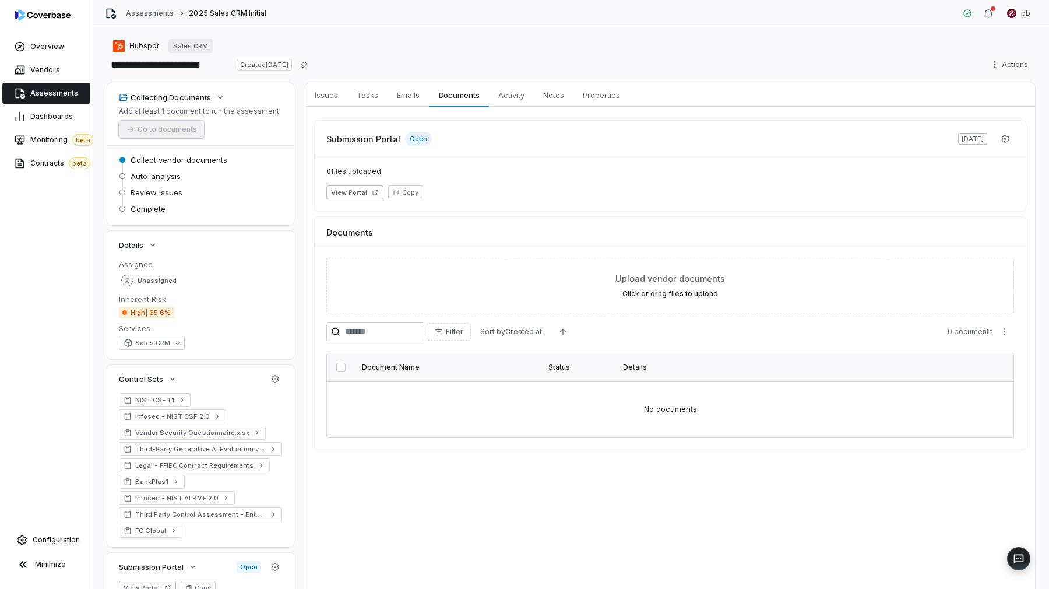
click at [41, 92] on span "Assessments" at bounding box center [54, 93] width 48 height 9
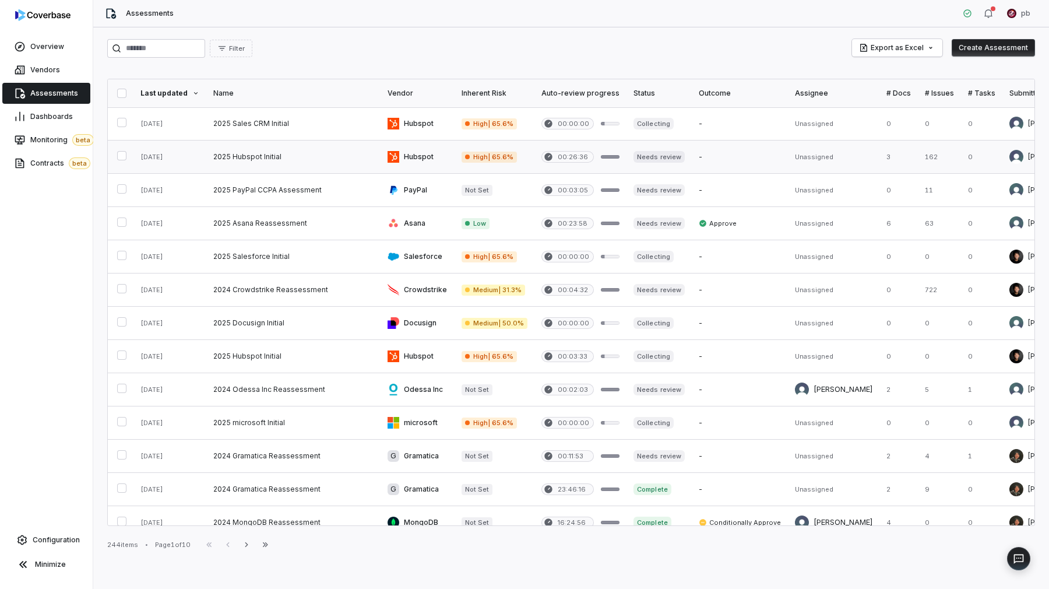
click at [309, 162] on link at bounding box center [293, 156] width 174 height 33
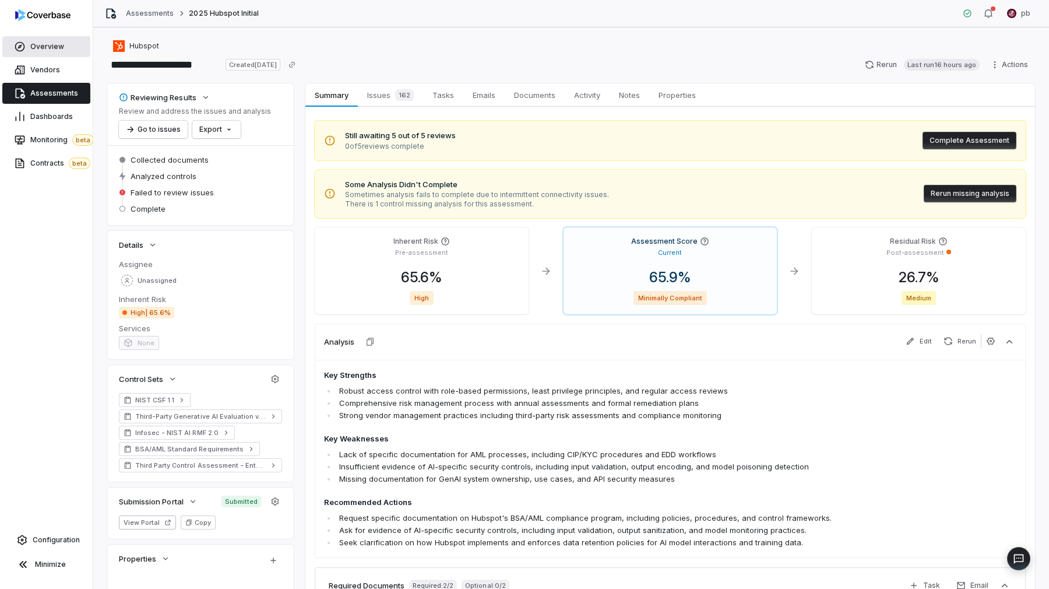
click at [41, 56] on link "Overview" at bounding box center [46, 46] width 88 height 21
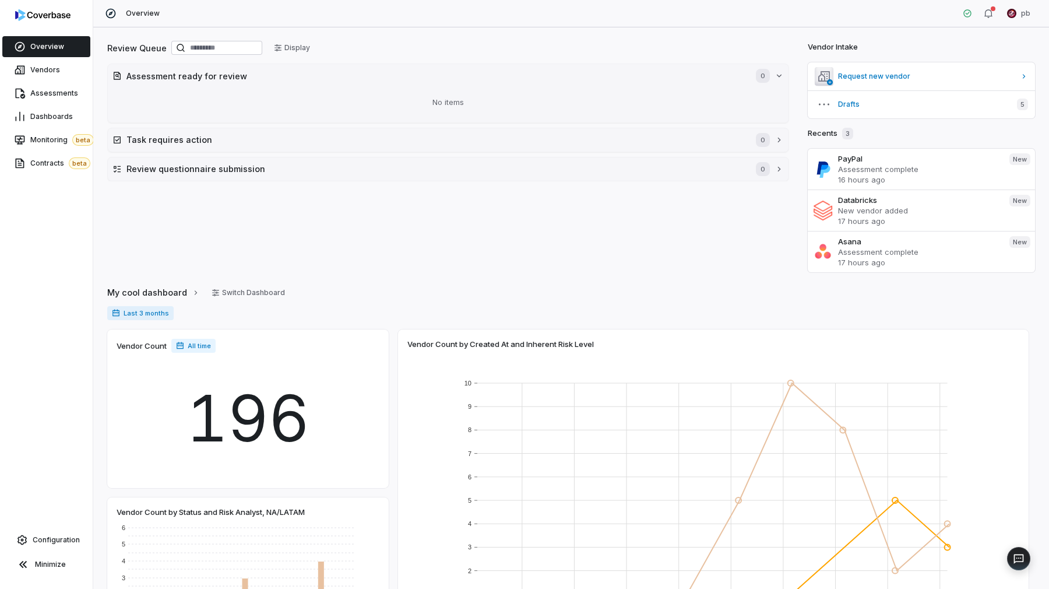
click at [21, 26] on div at bounding box center [46, 17] width 93 height 35
click at [21, 72] on icon at bounding box center [20, 70] width 12 height 12
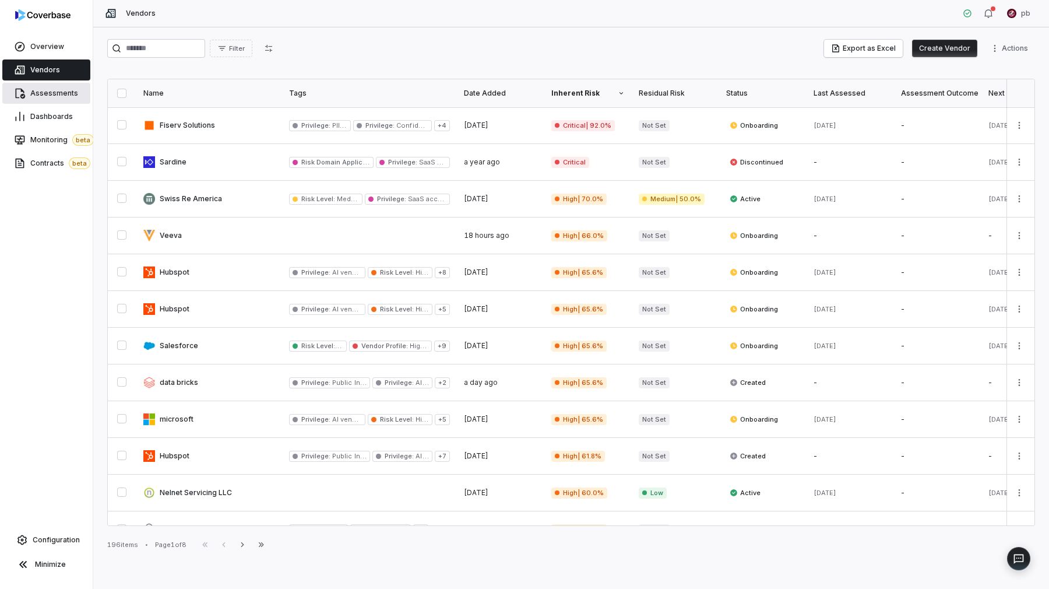
click at [77, 102] on link "Assessments" at bounding box center [46, 93] width 88 height 21
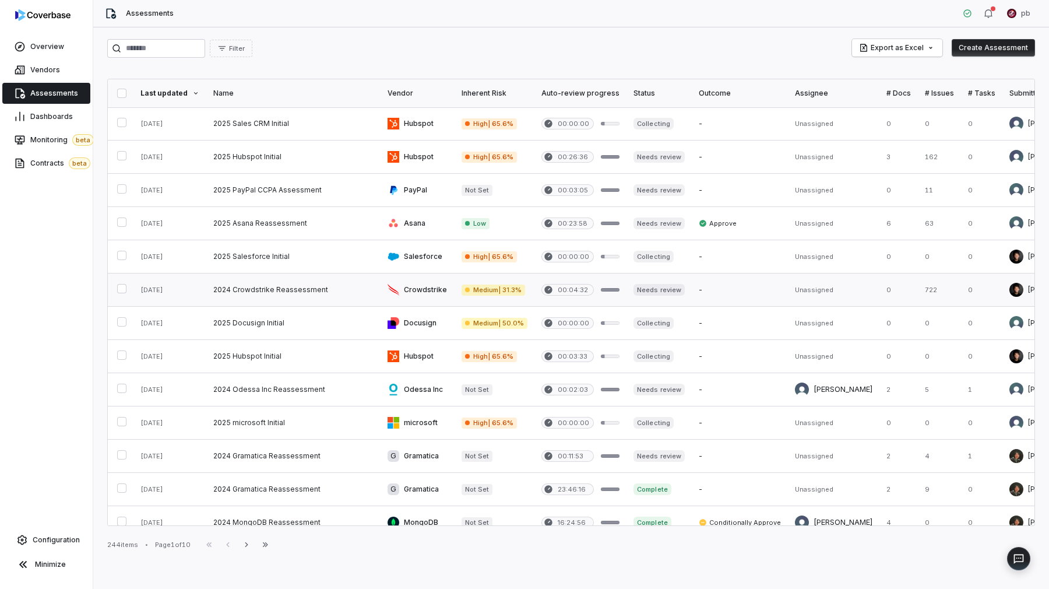
click at [272, 274] on link at bounding box center [293, 289] width 174 height 33
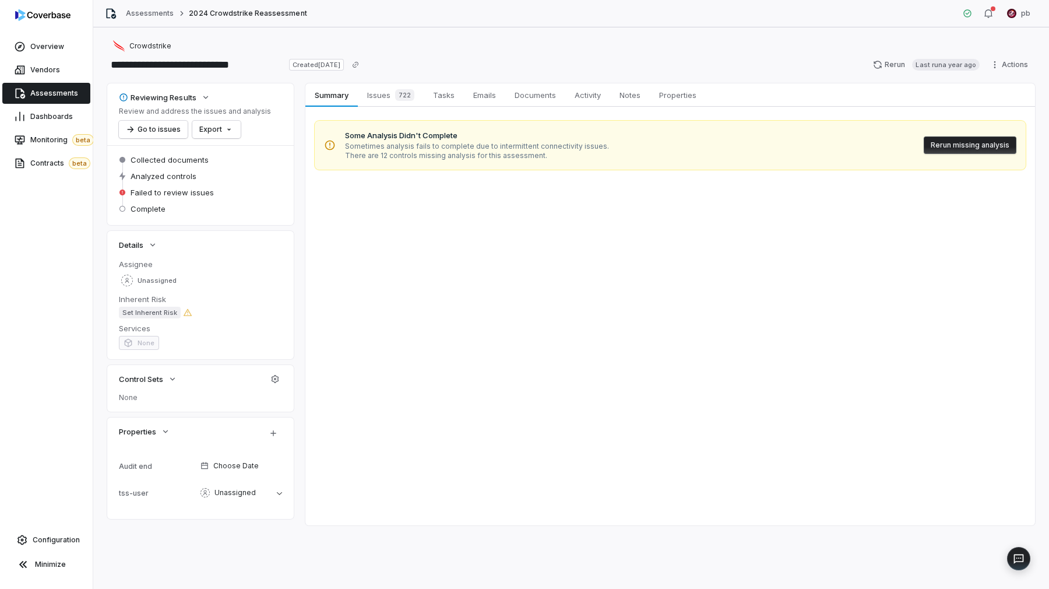
click at [415, 143] on span "Sometimes analysis fails to complete due to intermittent connectivity issues." at bounding box center [477, 146] width 264 height 9
click at [420, 155] on span "There are 12 controls missing analysis for this assessment." at bounding box center [477, 155] width 264 height 9
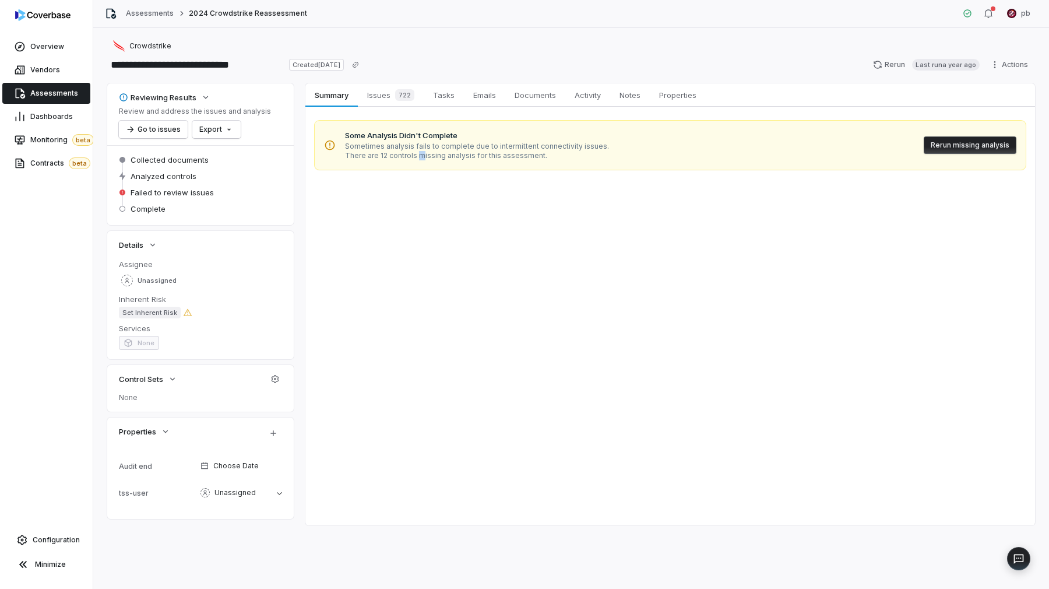
click at [420, 155] on span "There are 12 controls missing analysis for this assessment." at bounding box center [477, 155] width 264 height 9
click at [418, 155] on span "There are 12 controls missing analysis for this assessment." at bounding box center [477, 155] width 264 height 9
click at [704, 164] on div "Some Analysis Didn't Complete Sometimes analysis fails to complete due to inter…" at bounding box center [670, 145] width 711 height 49
drag, startPoint x: 703, startPoint y: 164, endPoint x: 667, endPoint y: 144, distance: 41.5
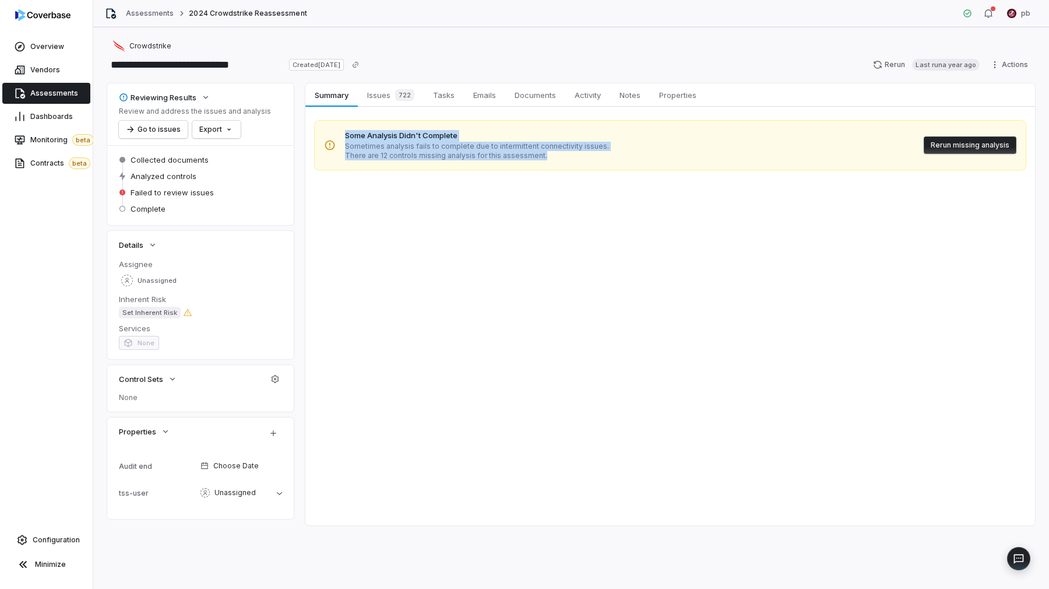
click at [667, 144] on div "Some Analysis Didn't Complete Sometimes analysis fails to complete due to inter…" at bounding box center [670, 145] width 711 height 49
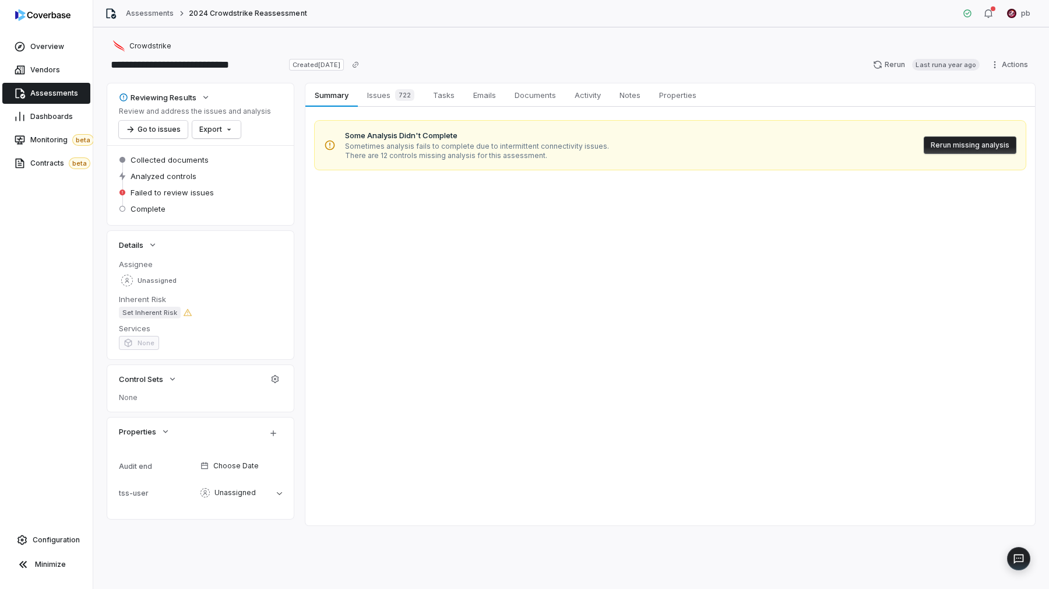
click at [666, 153] on div "Some Analysis Didn't Complete Sometimes analysis fails to complete due to inter…" at bounding box center [670, 145] width 711 height 49
click at [59, 68] on link "Vendors" at bounding box center [46, 69] width 88 height 21
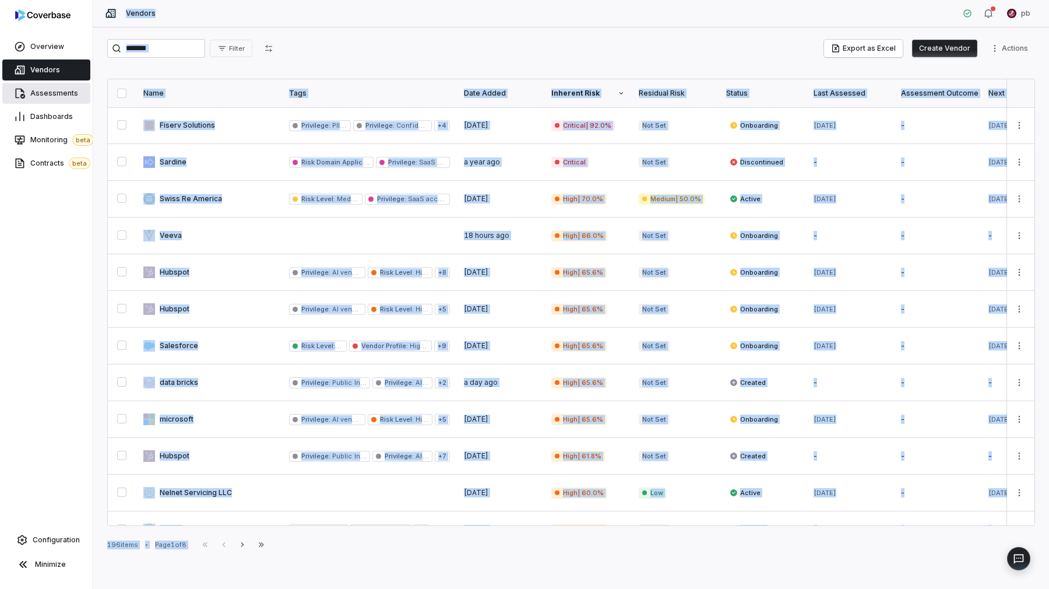
click at [61, 92] on span "Assessments" at bounding box center [54, 93] width 48 height 9
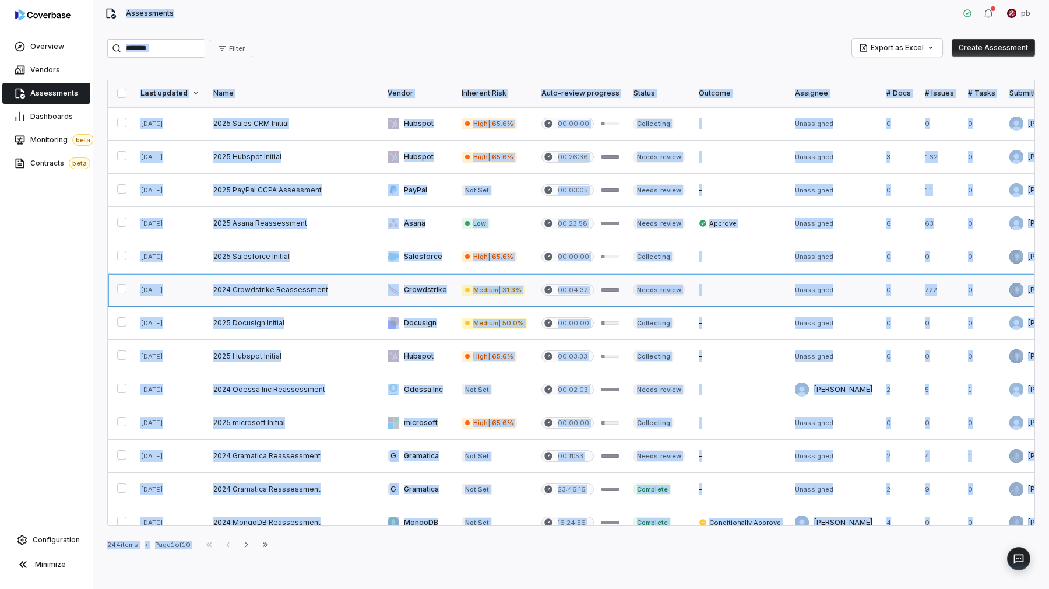
click at [491, 281] on link at bounding box center [495, 289] width 80 height 33
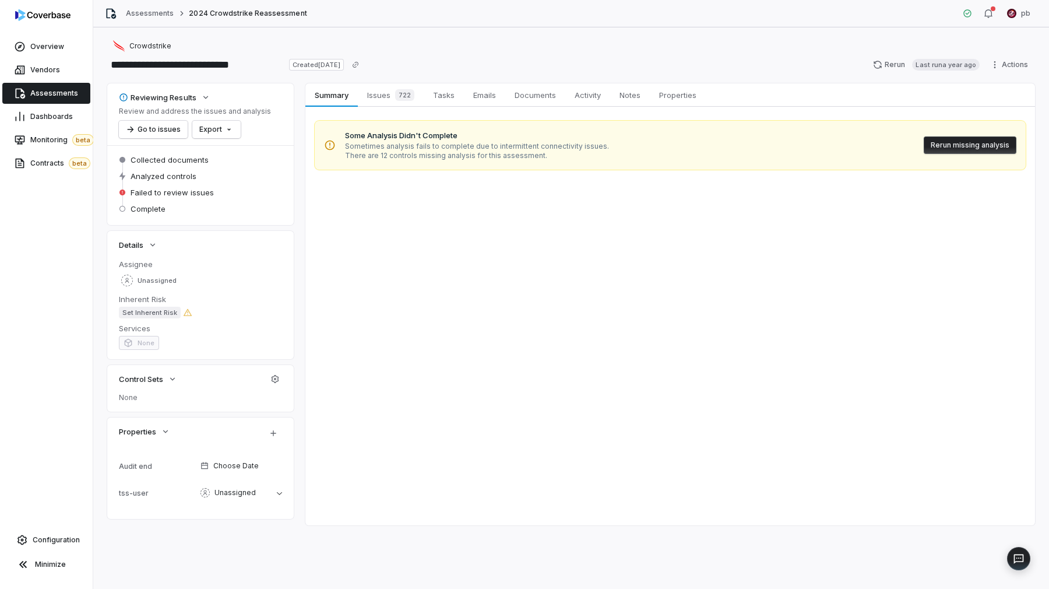
click at [565, 228] on div "Summary Summary Issues 722 Issues 722 Tasks Tasks Emails Emails Documents Docum…" at bounding box center [670, 304] width 730 height 442
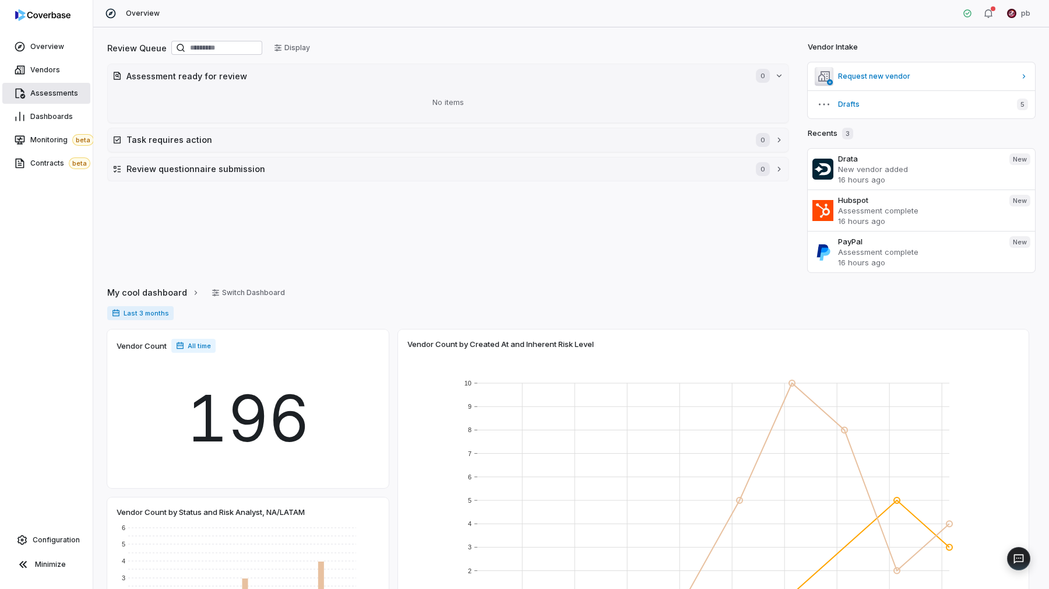
click at [58, 86] on link "Assessments" at bounding box center [46, 93] width 88 height 21
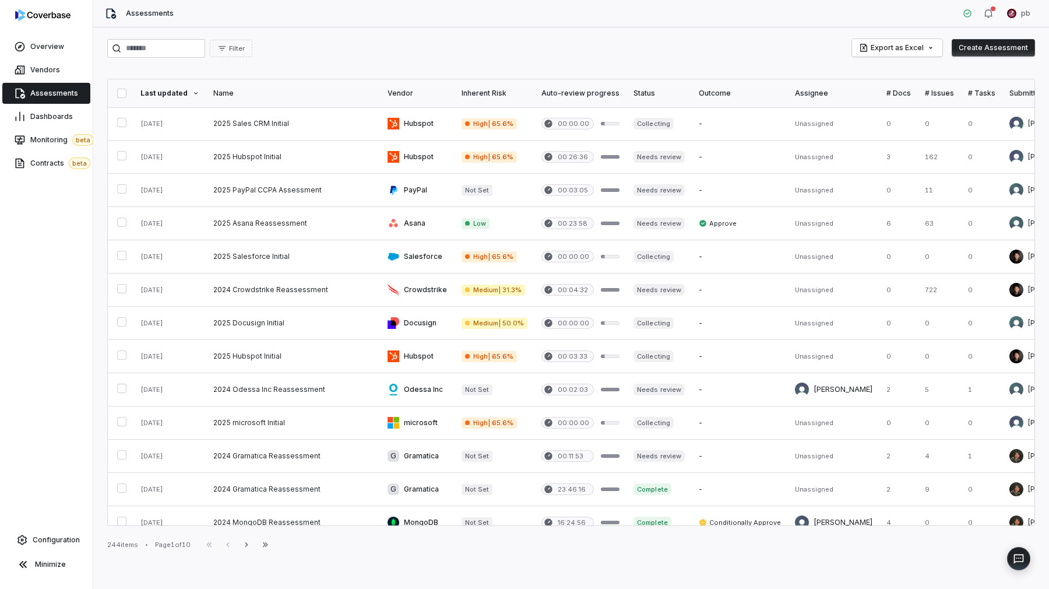
click at [64, 58] on div "Vendors" at bounding box center [46, 69] width 93 height 23
click at [61, 69] on link "Vendors" at bounding box center [46, 69] width 88 height 21
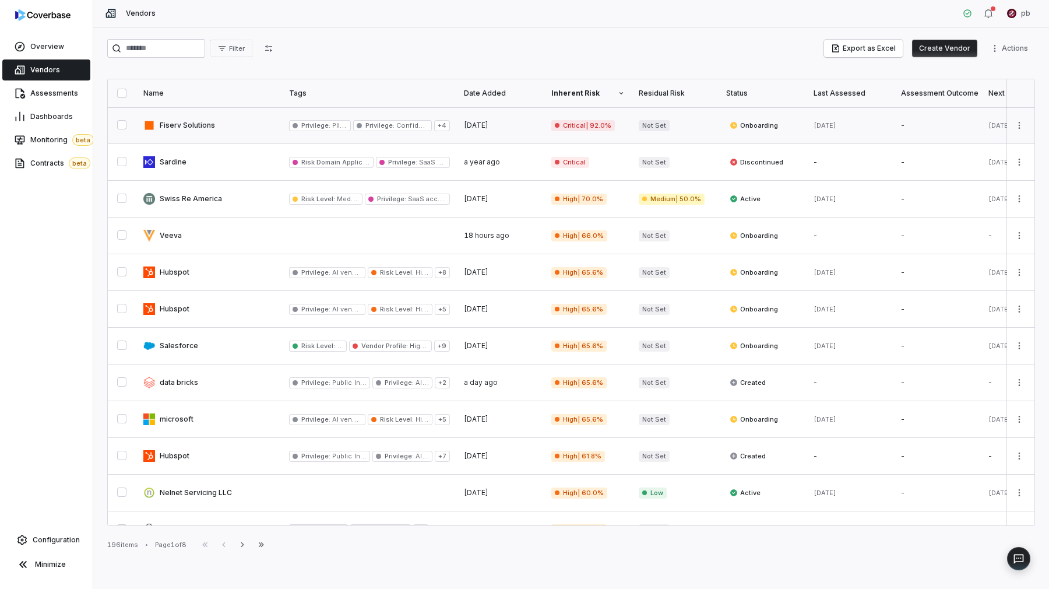
click at [251, 128] on link at bounding box center [209, 125] width 146 height 36
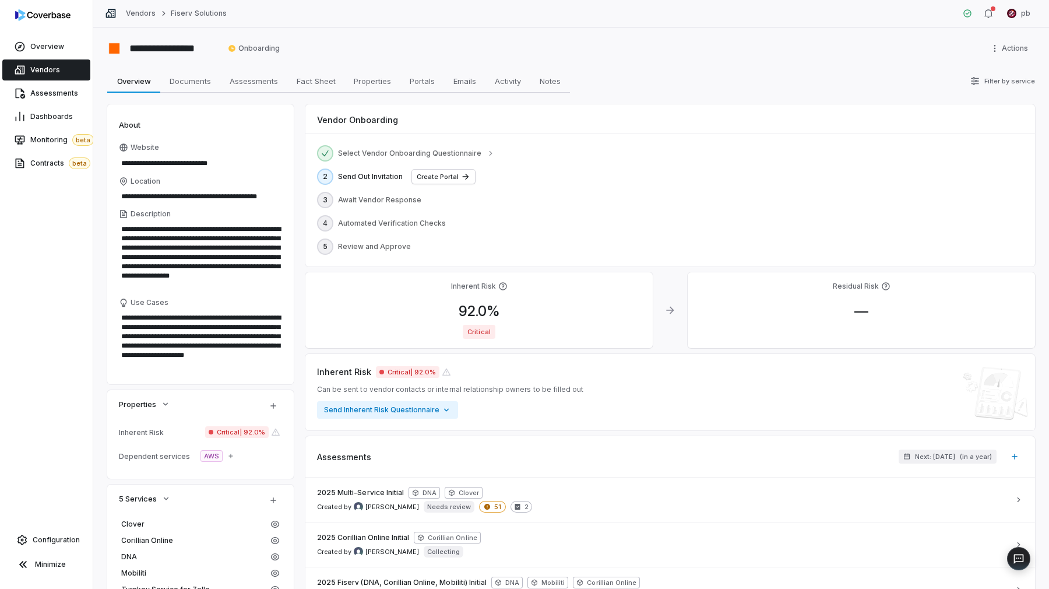
type textarea "*"
